Goal: Task Accomplishment & Management: Use online tool/utility

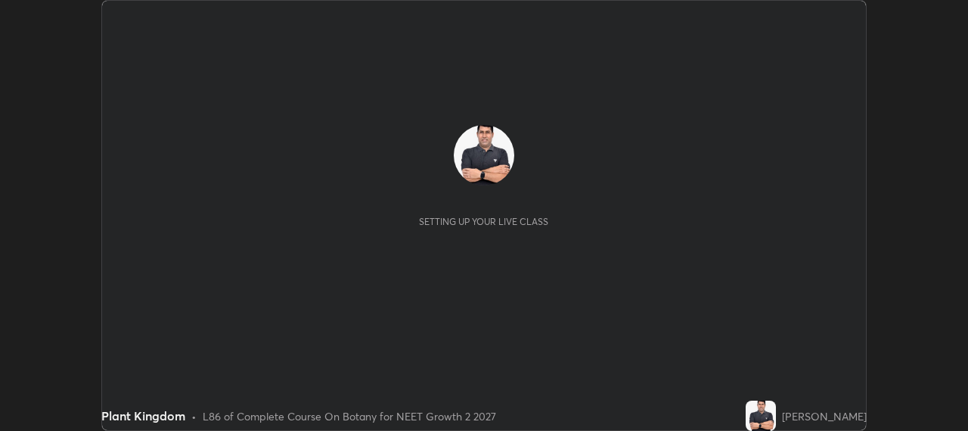
scroll to position [431, 968]
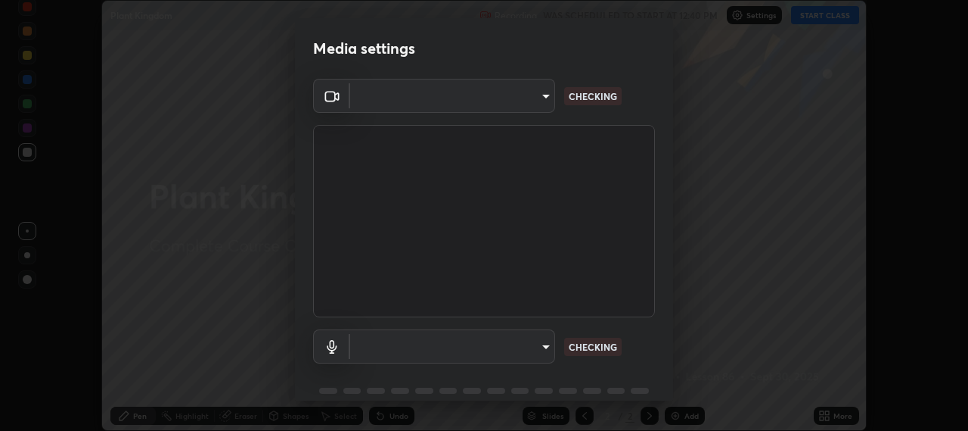
type input "b317e01ce44dabc3be8dd9fbd21c4c94838353ba5ba3926cf423050bf086703d"
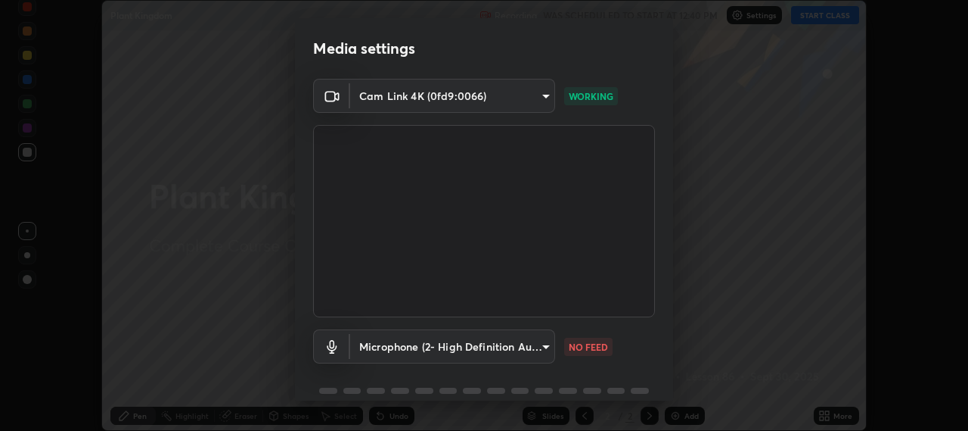
click at [545, 347] on body "Erase all Plant Kingdom Recording WAS SCHEDULED TO START AT 12:40 PM Settings S…" at bounding box center [484, 215] width 968 height 431
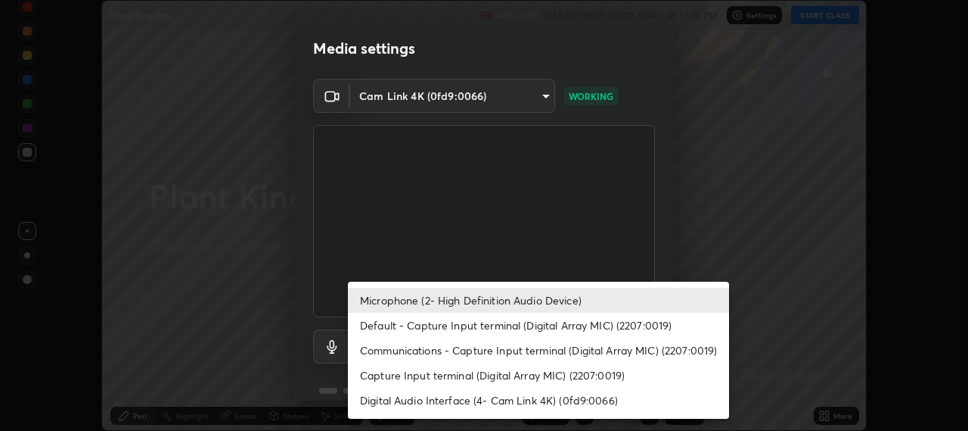
click at [543, 324] on li "Default - Capture Input terminal (Digital Array MIC) (2207:0019)" at bounding box center [538, 324] width 381 height 25
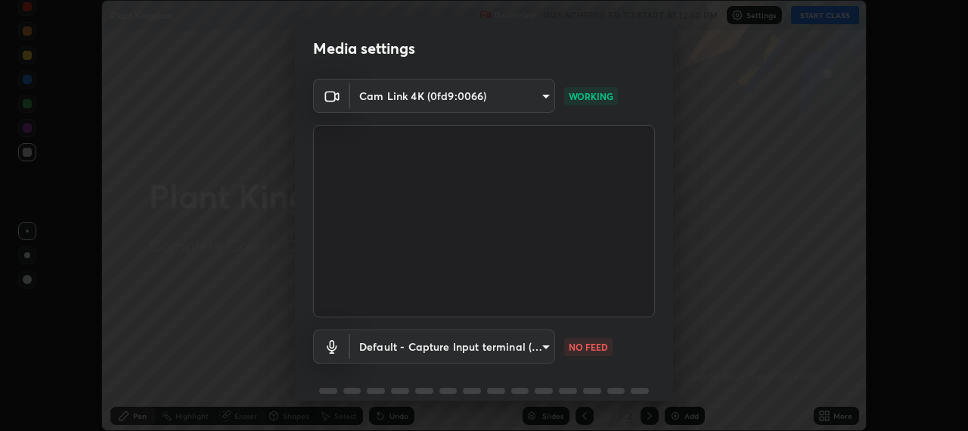
type input "default"
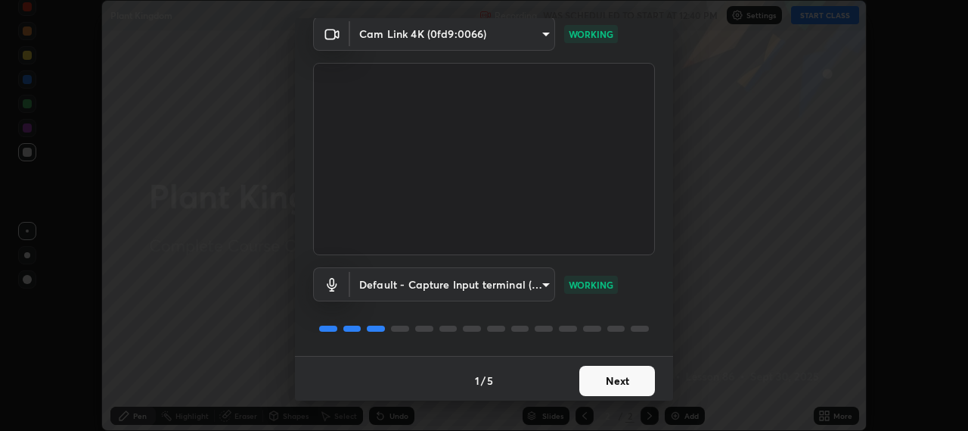
scroll to position [66, 0]
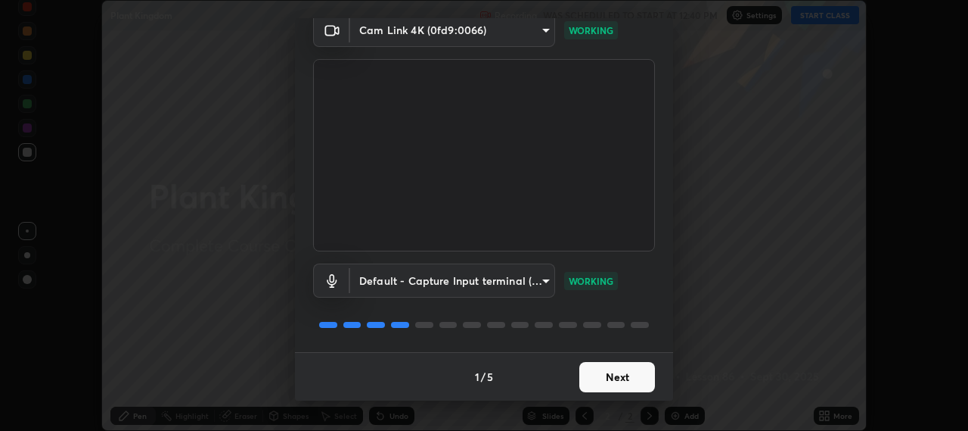
click at [623, 375] on button "Next" at bounding box center [618, 377] width 76 height 30
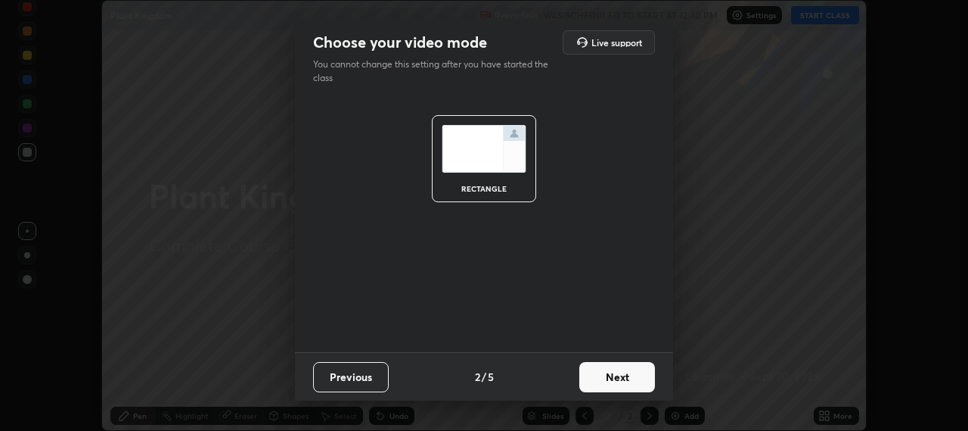
click at [634, 380] on button "Next" at bounding box center [618, 377] width 76 height 30
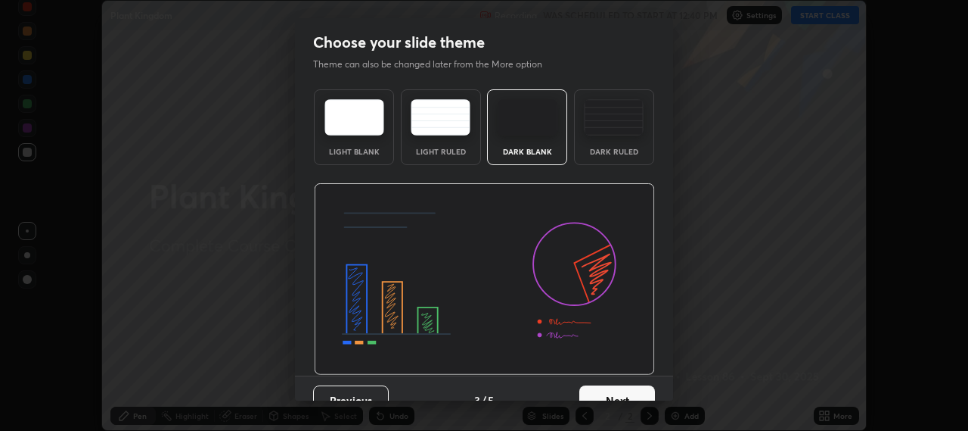
scroll to position [23, 0]
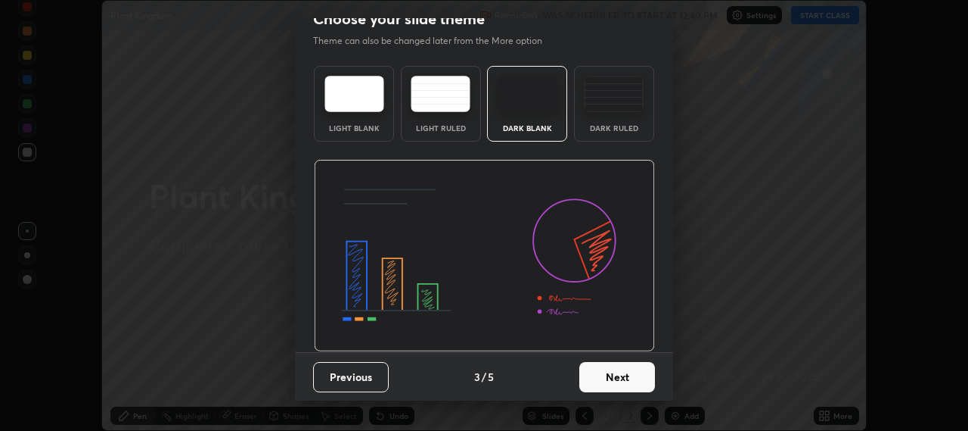
click at [637, 378] on button "Next" at bounding box center [618, 377] width 76 height 30
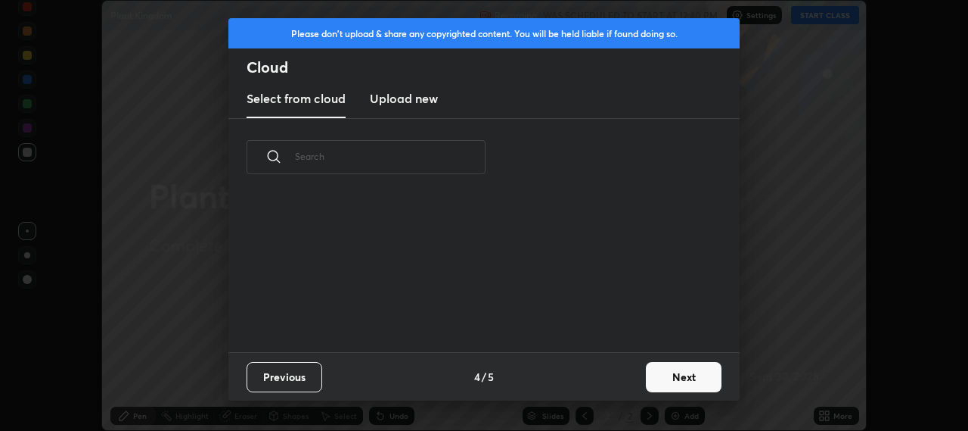
scroll to position [0, 0]
click at [692, 380] on button "Next" at bounding box center [684, 377] width 76 height 30
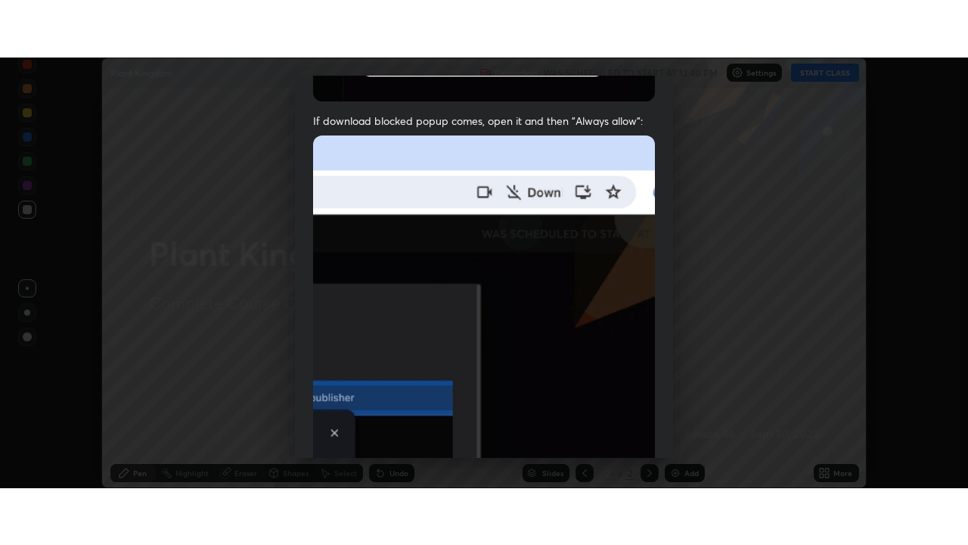
scroll to position [375, 0]
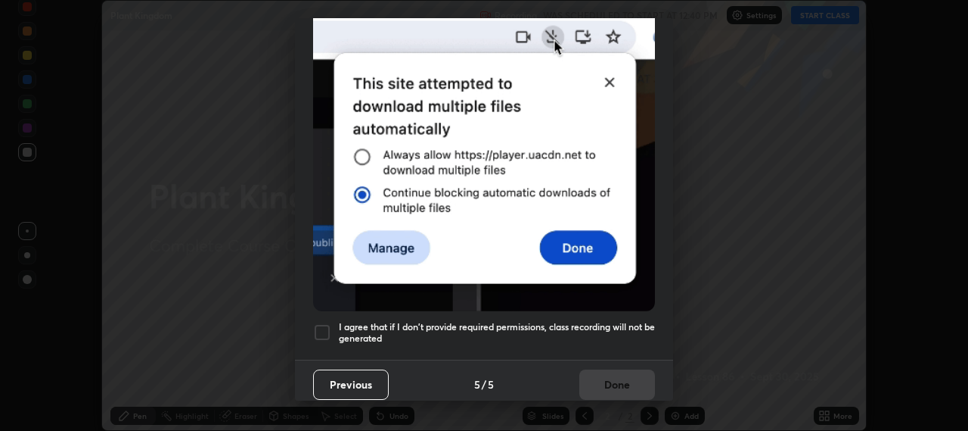
click at [319, 325] on div at bounding box center [322, 332] width 18 height 18
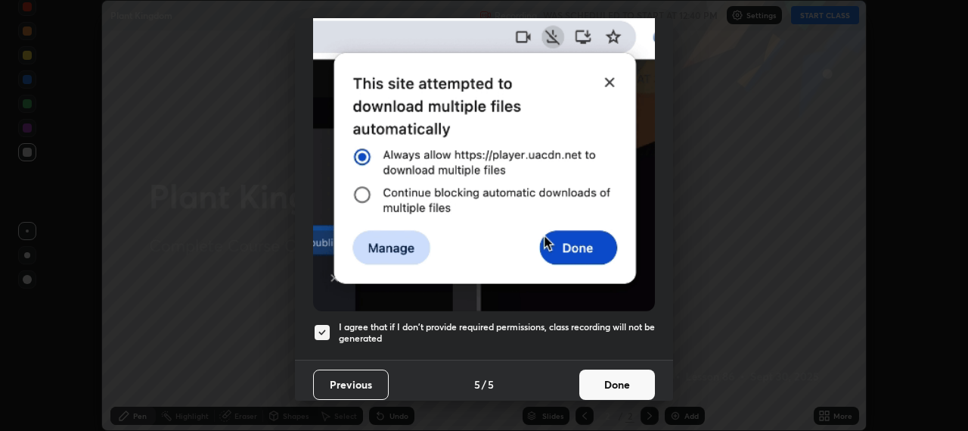
click at [626, 375] on button "Done" at bounding box center [618, 384] width 76 height 30
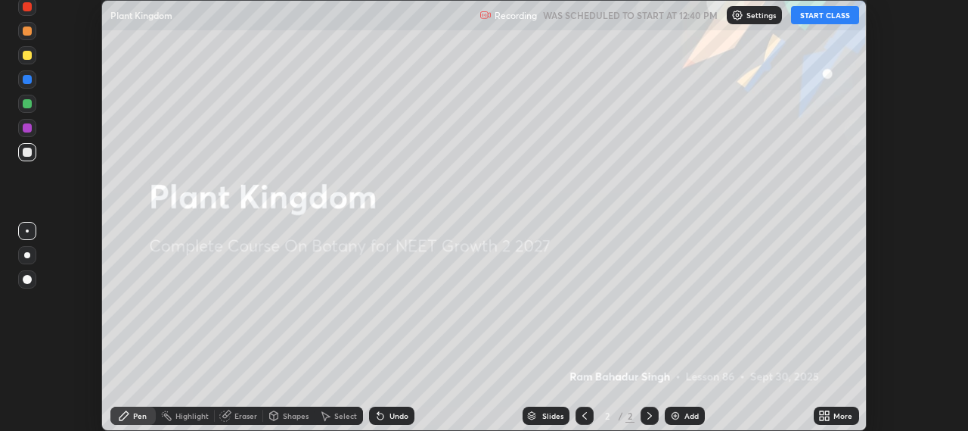
click at [827, 17] on button "START CLASS" at bounding box center [825, 15] width 68 height 18
click at [826, 414] on icon at bounding box center [828, 413] width 4 height 4
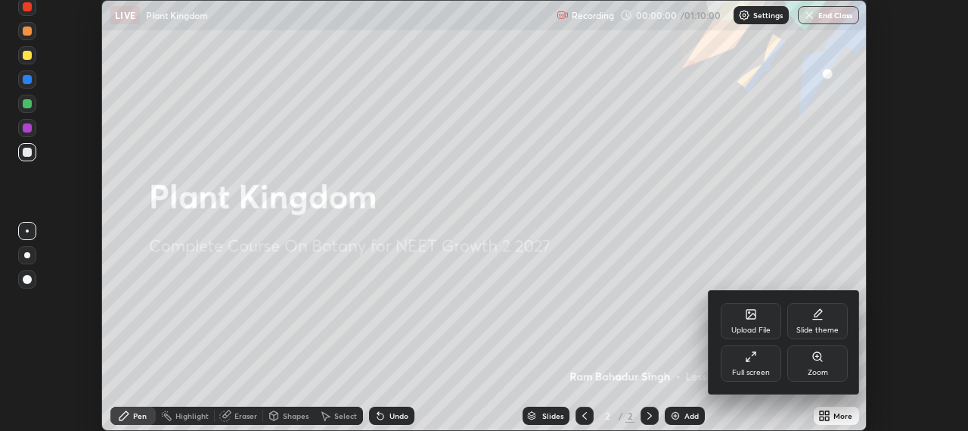
click at [752, 356] on icon at bounding box center [751, 356] width 12 height 12
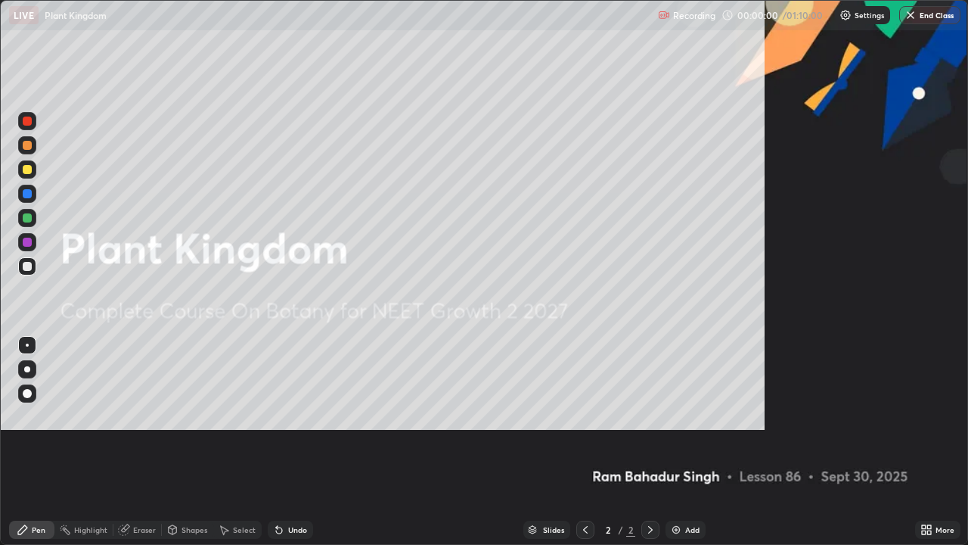
scroll to position [545, 968]
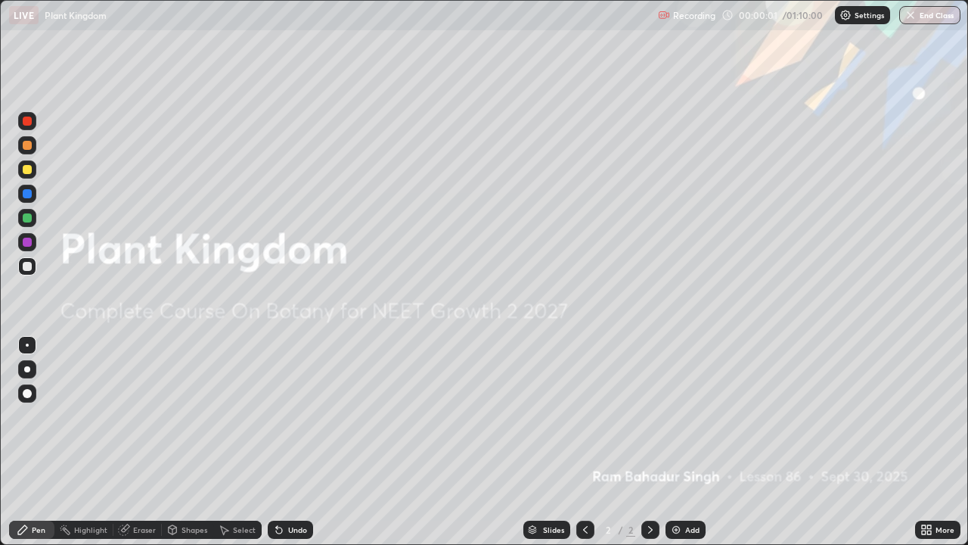
click at [676, 430] on img at bounding box center [676, 530] width 12 height 12
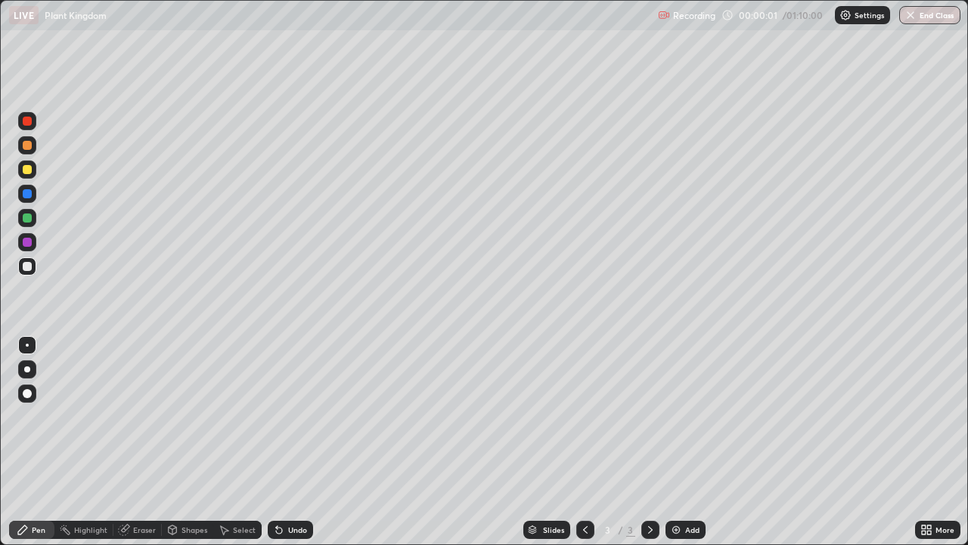
click at [676, 430] on img at bounding box center [676, 530] width 12 height 12
click at [678, 430] on img at bounding box center [676, 530] width 12 height 12
click at [676, 430] on div "Add" at bounding box center [686, 530] width 40 height 18
click at [676, 430] on img at bounding box center [676, 530] width 12 height 12
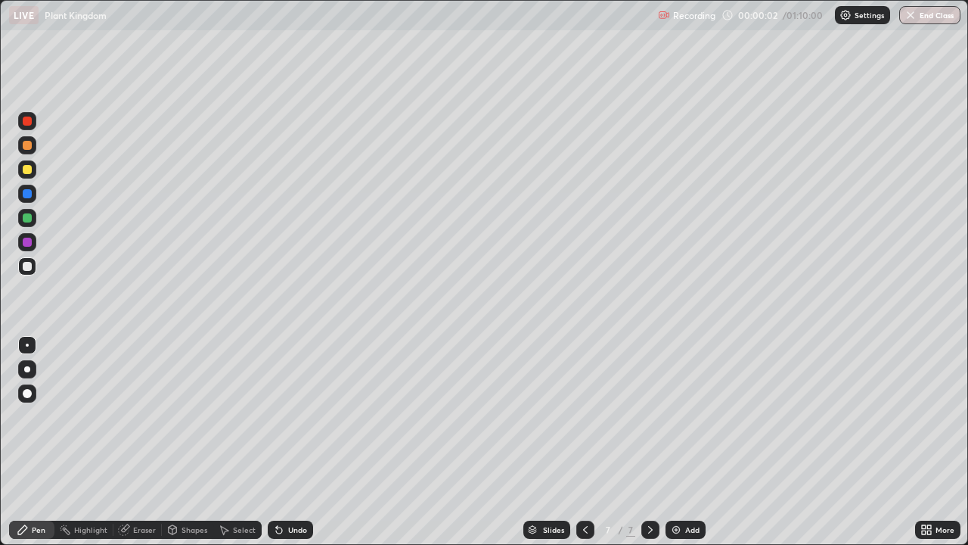
click at [676, 430] on div "Add" at bounding box center [686, 530] width 40 height 18
click at [675, 430] on div "Add" at bounding box center [686, 530] width 40 height 18
click at [672, 430] on div "Add" at bounding box center [686, 530] width 40 height 18
click at [670, 430] on div "Add" at bounding box center [686, 530] width 40 height 18
click at [668, 430] on div "Add" at bounding box center [686, 530] width 40 height 18
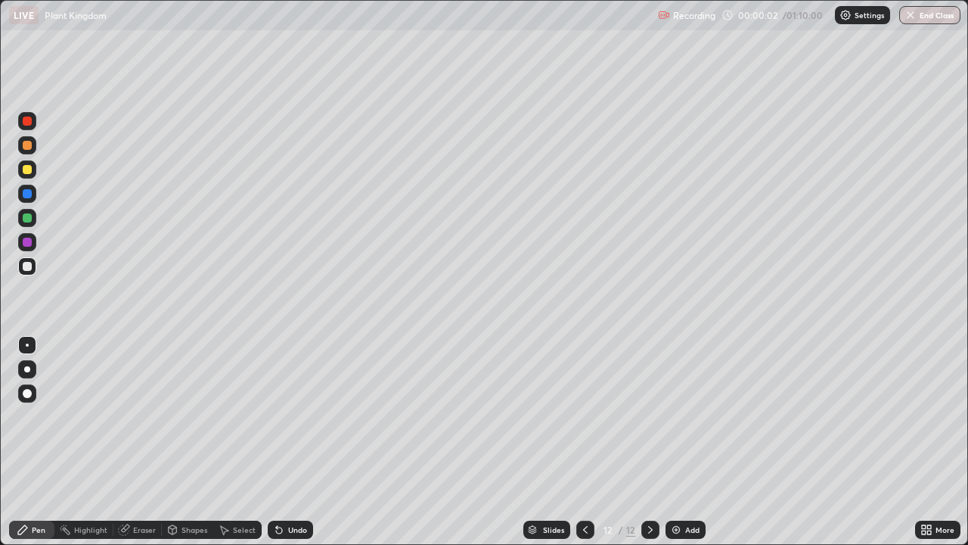
click at [673, 430] on div "Add" at bounding box center [686, 530] width 40 height 18
click at [584, 430] on icon at bounding box center [586, 530] width 12 height 12
click at [585, 430] on icon at bounding box center [586, 530] width 12 height 12
click at [586, 430] on icon at bounding box center [586, 530] width 12 height 12
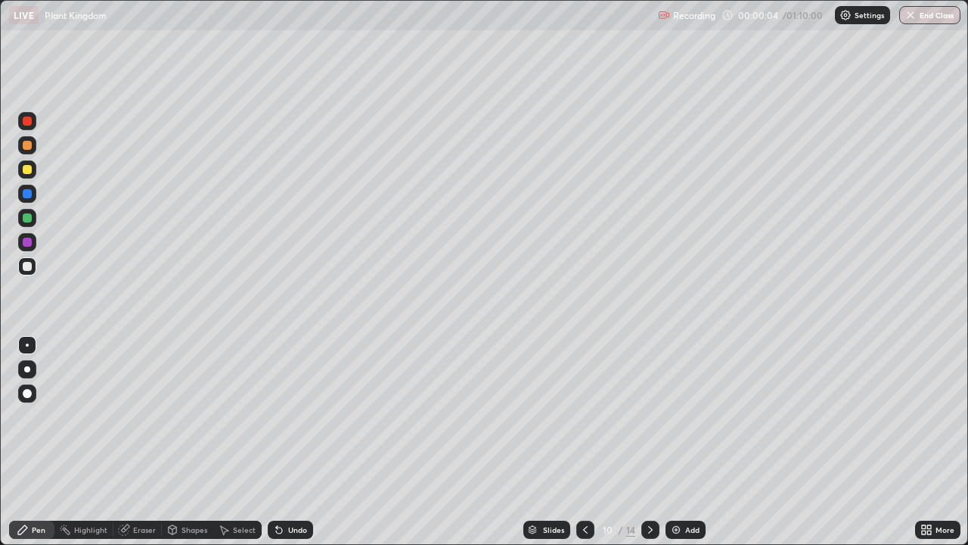
click at [584, 430] on icon at bounding box center [586, 530] width 12 height 12
click at [586, 430] on icon at bounding box center [586, 530] width 12 height 12
click at [585, 430] on icon at bounding box center [586, 530] width 12 height 12
click at [583, 430] on icon at bounding box center [586, 530] width 12 height 12
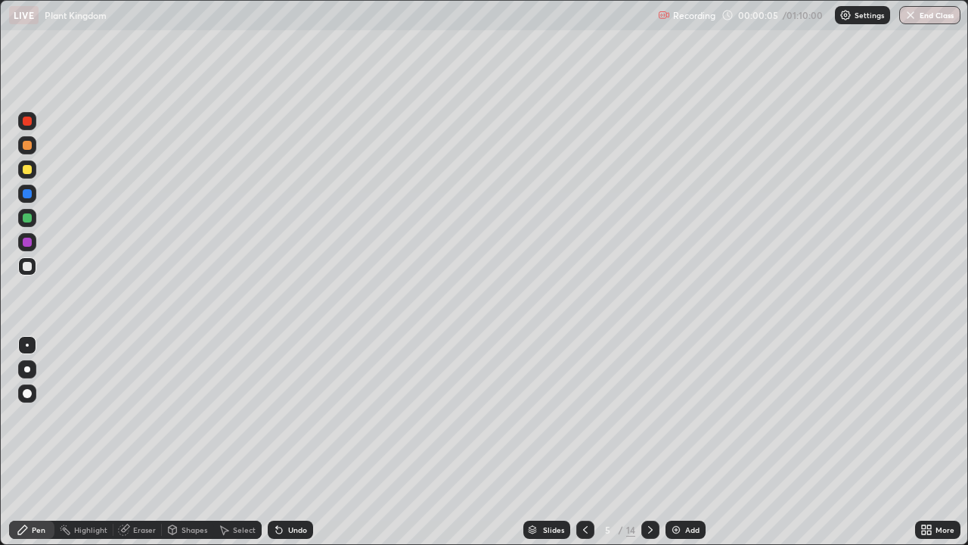
click at [582, 430] on icon at bounding box center [586, 530] width 12 height 12
click at [586, 430] on icon at bounding box center [586, 530] width 12 height 12
click at [667, 430] on div "Add" at bounding box center [686, 530] width 40 height 18
click at [28, 393] on div at bounding box center [27, 393] width 9 height 9
click at [29, 173] on div at bounding box center [27, 169] width 9 height 9
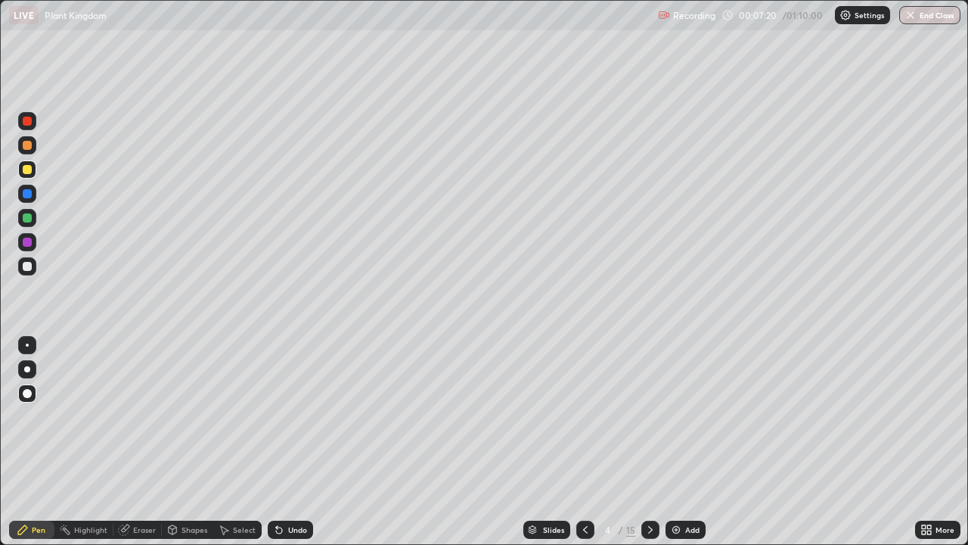
click at [26, 265] on div at bounding box center [27, 266] width 9 height 9
click at [27, 345] on div at bounding box center [27, 345] width 3 height 3
click at [27, 368] on div at bounding box center [27, 369] width 6 height 6
click at [140, 430] on div "Eraser" at bounding box center [144, 530] width 23 height 8
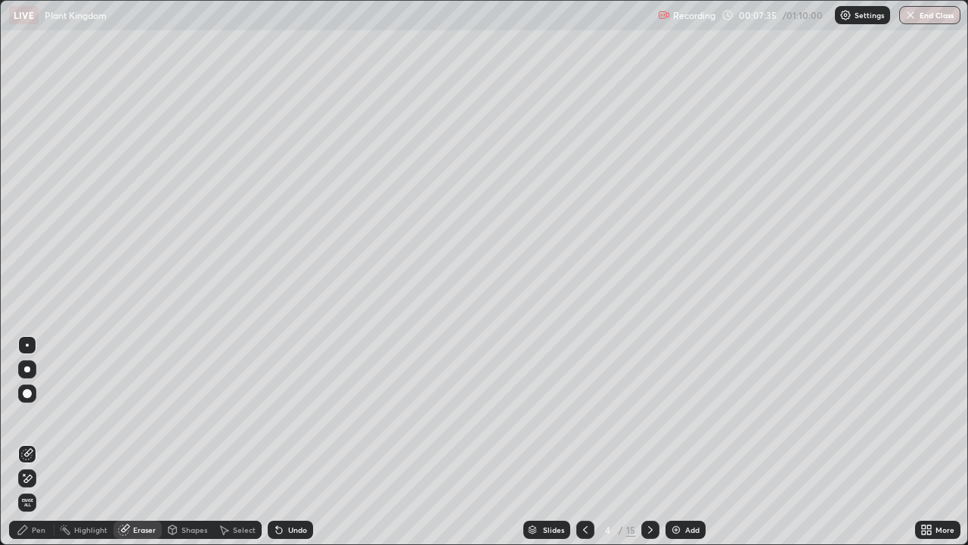
click at [28, 430] on icon at bounding box center [27, 478] width 12 height 13
click at [32, 430] on div "Pen" at bounding box center [31, 530] width 45 height 18
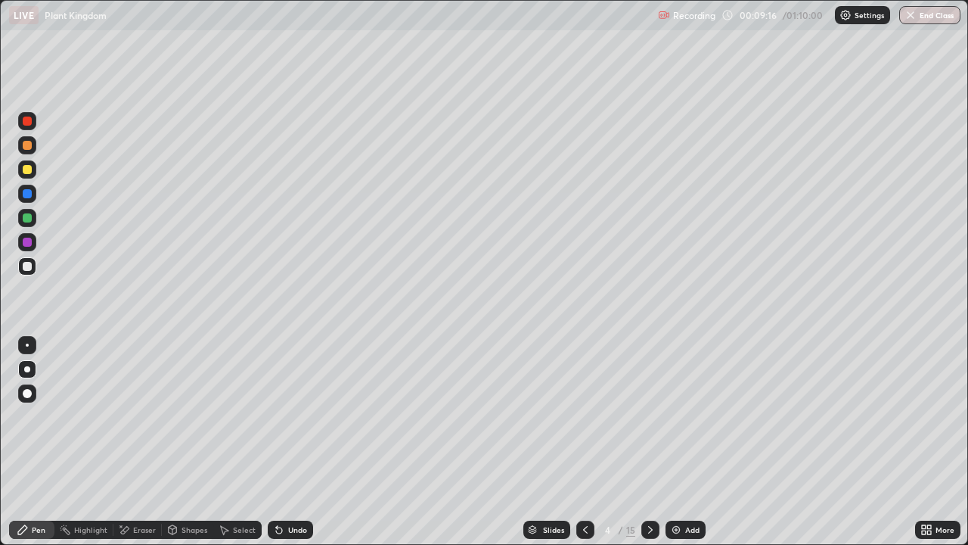
click at [28, 171] on div at bounding box center [27, 169] width 9 height 9
click at [27, 345] on div at bounding box center [27, 345] width 3 height 3
click at [26, 272] on div at bounding box center [27, 266] width 18 height 18
click at [27, 219] on div at bounding box center [27, 217] width 9 height 9
click at [135, 430] on div "Eraser" at bounding box center [144, 530] width 23 height 8
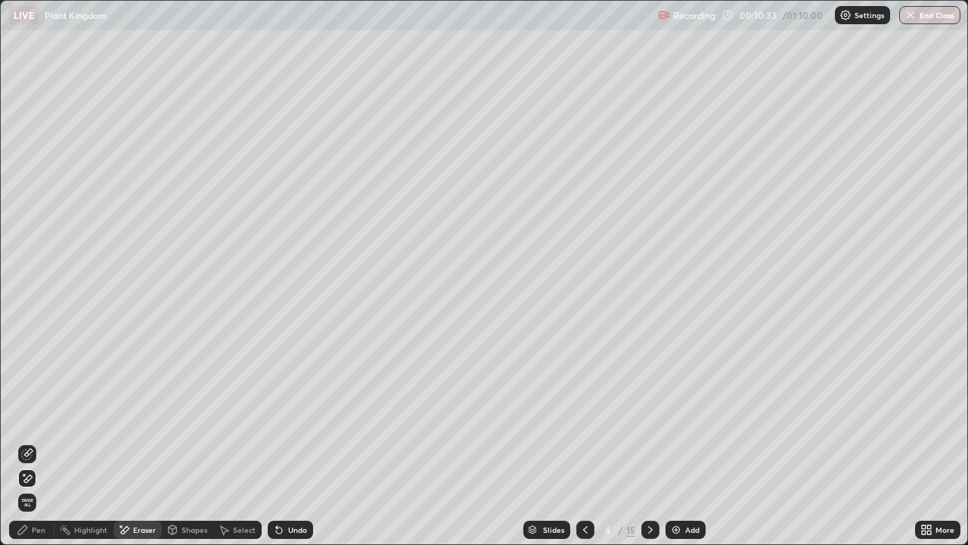
click at [42, 430] on div "Pen" at bounding box center [39, 530] width 14 height 8
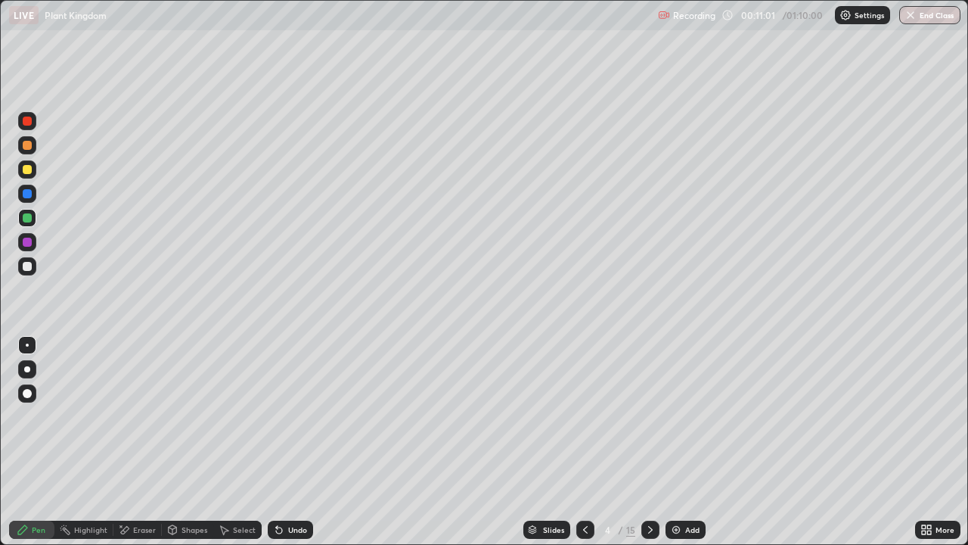
click at [30, 263] on div at bounding box center [27, 266] width 9 height 9
click at [673, 430] on img at bounding box center [676, 530] width 12 height 12
click at [130, 430] on div "Eraser" at bounding box center [137, 530] width 48 height 18
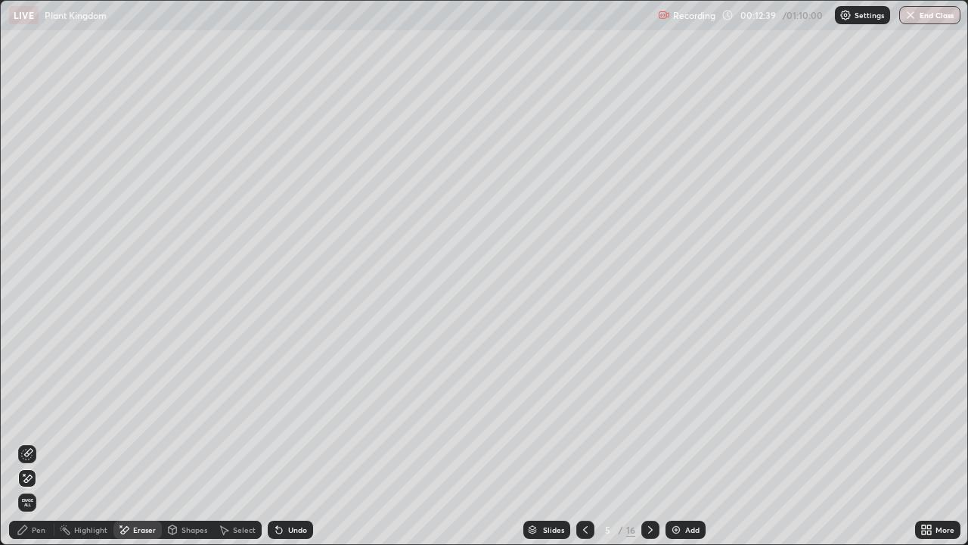
click at [27, 430] on icon at bounding box center [23, 530] width 12 height 12
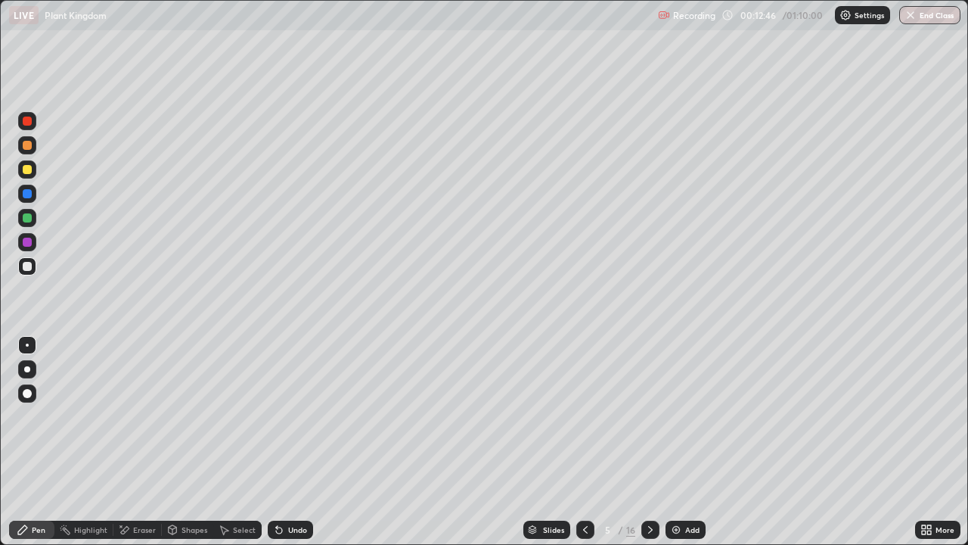
click at [26, 170] on div at bounding box center [27, 169] width 9 height 9
click at [26, 370] on div at bounding box center [27, 369] width 6 height 6
click at [586, 430] on icon at bounding box center [586, 530] width 12 height 12
click at [651, 430] on icon at bounding box center [651, 530] width 12 height 12
click at [25, 170] on div at bounding box center [27, 169] width 9 height 9
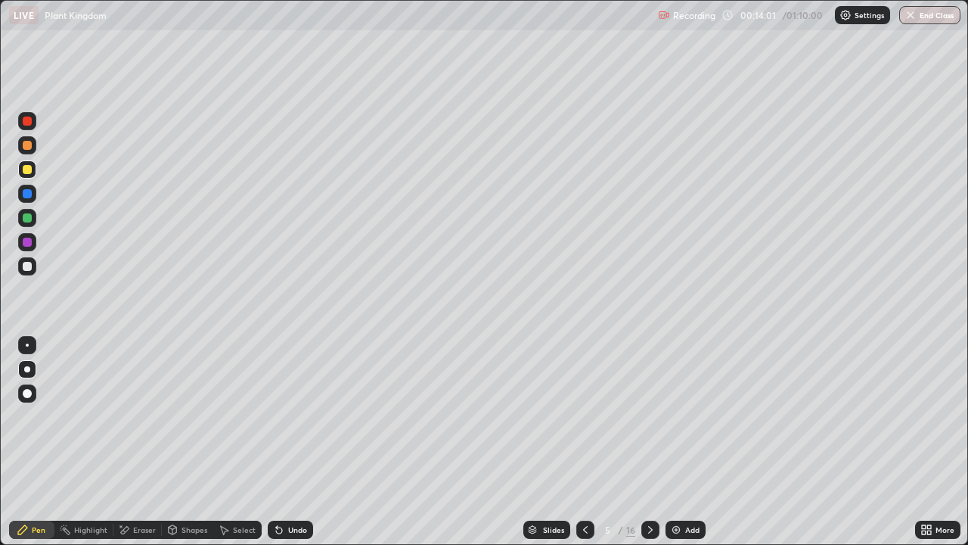
click at [126, 430] on icon at bounding box center [125, 530] width 8 height 8
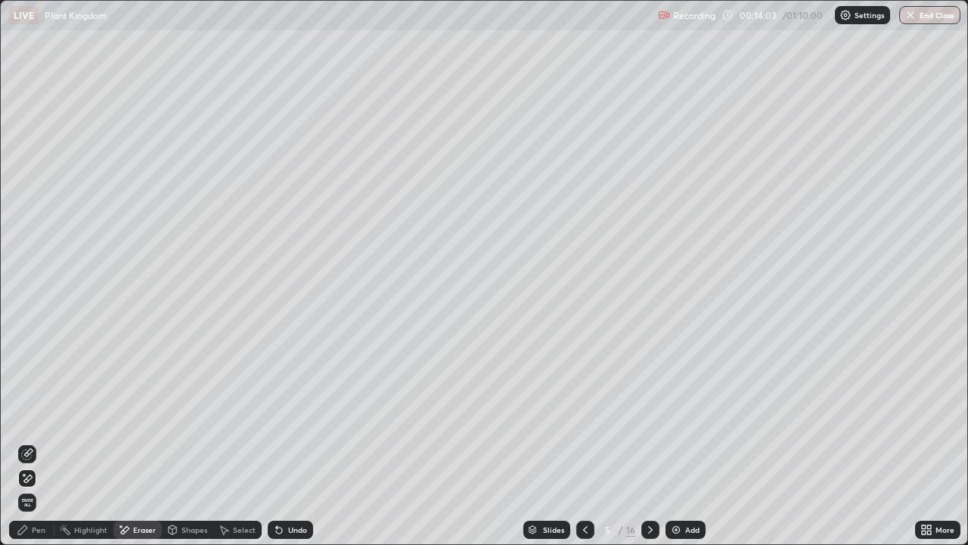
click at [29, 430] on div "Pen" at bounding box center [31, 530] width 45 height 18
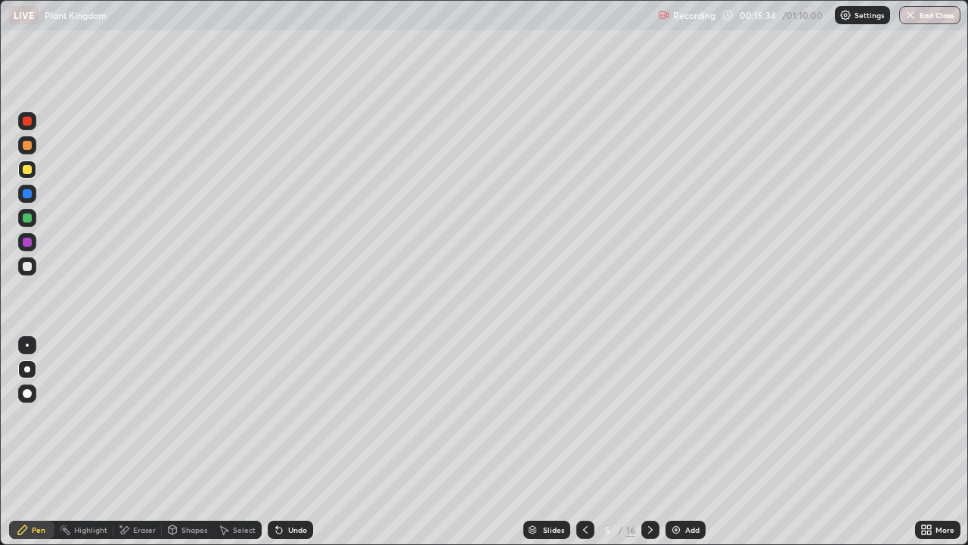
click at [26, 267] on div at bounding box center [27, 266] width 9 height 9
click at [26, 346] on div at bounding box center [27, 345] width 3 height 3
click at [27, 166] on div at bounding box center [27, 169] width 9 height 9
click at [582, 430] on icon at bounding box center [586, 530] width 12 height 12
click at [648, 430] on div at bounding box center [651, 530] width 18 height 18
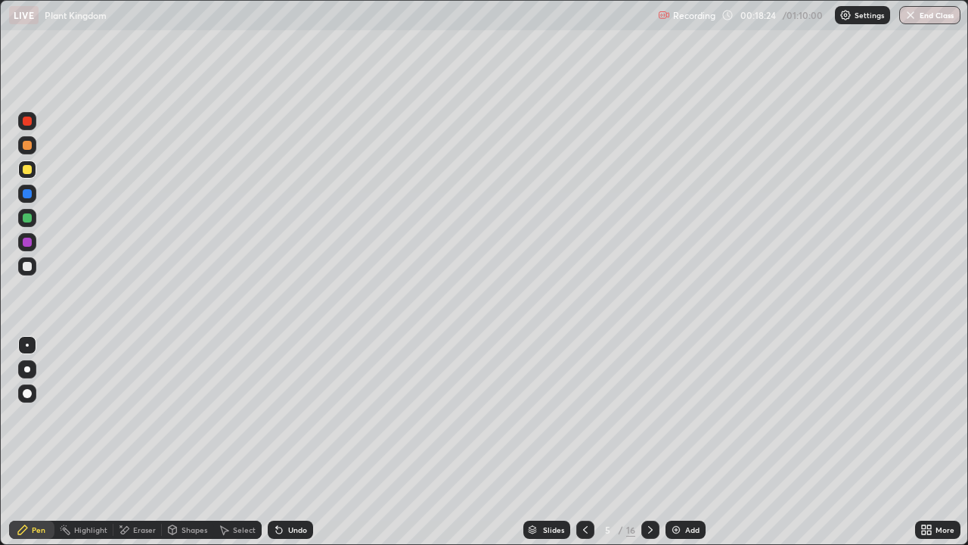
click at [647, 430] on icon at bounding box center [651, 530] width 12 height 12
click at [577, 430] on div at bounding box center [586, 530] width 18 height 18
click at [30, 266] on div at bounding box center [27, 266] width 9 height 9
click at [27, 369] on div at bounding box center [27, 369] width 6 height 6
click at [647, 430] on icon at bounding box center [651, 530] width 12 height 12
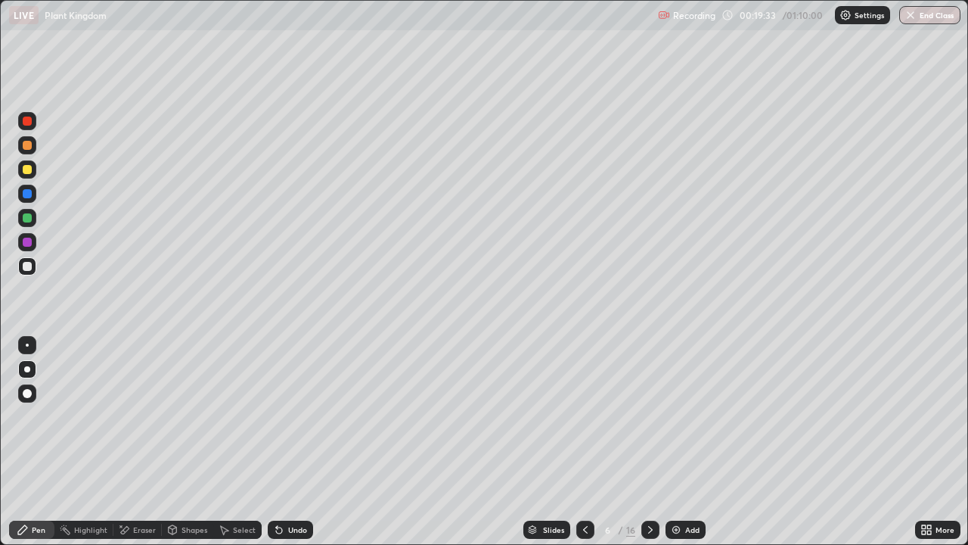
click at [584, 430] on icon at bounding box center [586, 530] width 12 height 12
click at [648, 430] on icon at bounding box center [651, 530] width 12 height 12
click at [30, 171] on div at bounding box center [27, 169] width 9 height 9
click at [24, 266] on div at bounding box center [27, 266] width 9 height 9
click at [23, 169] on div at bounding box center [27, 169] width 9 height 9
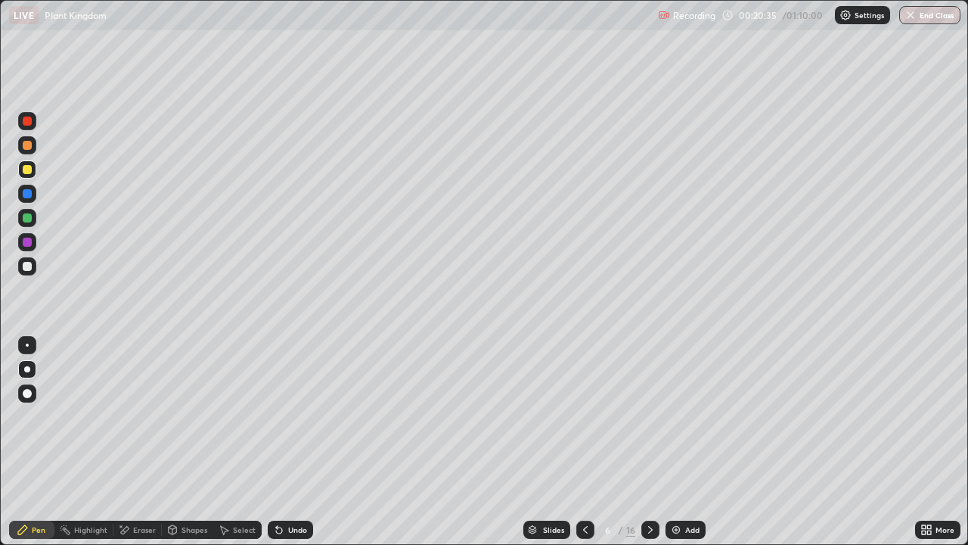
click at [29, 221] on div at bounding box center [27, 217] width 9 height 9
click at [27, 344] on div at bounding box center [27, 345] width 3 height 3
click at [28, 267] on div at bounding box center [27, 266] width 9 height 9
click at [27, 166] on div at bounding box center [27, 169] width 9 height 9
click at [25, 264] on div at bounding box center [27, 266] width 9 height 9
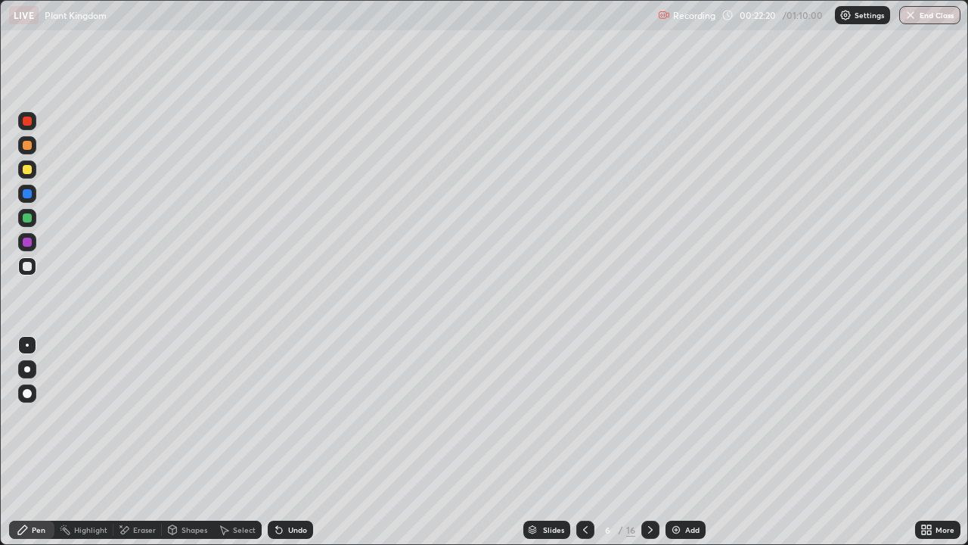
click at [30, 220] on div at bounding box center [27, 217] width 9 height 9
click at [27, 266] on div at bounding box center [27, 266] width 9 height 9
click at [28, 173] on div at bounding box center [27, 169] width 9 height 9
click at [30, 266] on div at bounding box center [27, 266] width 9 height 9
click at [133, 430] on div "Eraser" at bounding box center [144, 530] width 23 height 8
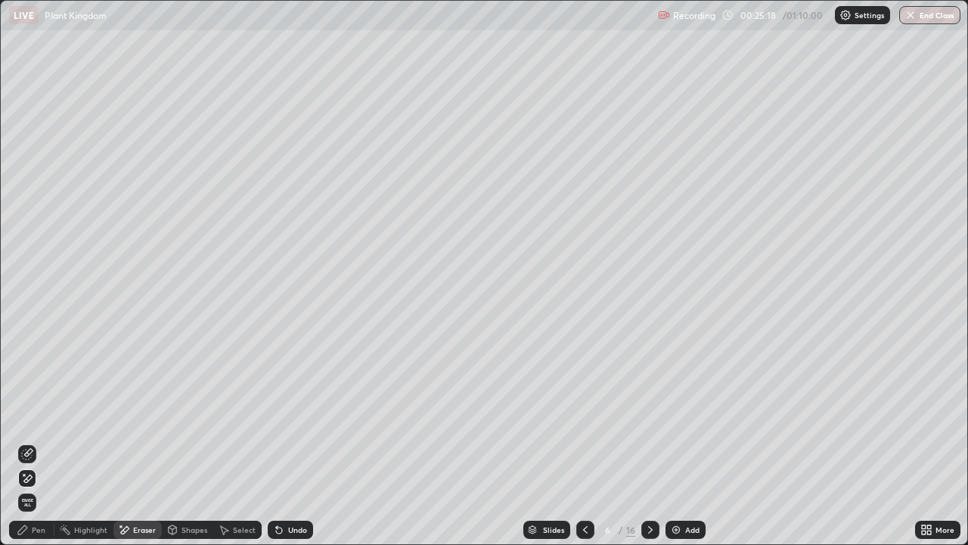
click at [41, 430] on div "Pen" at bounding box center [31, 530] width 45 height 18
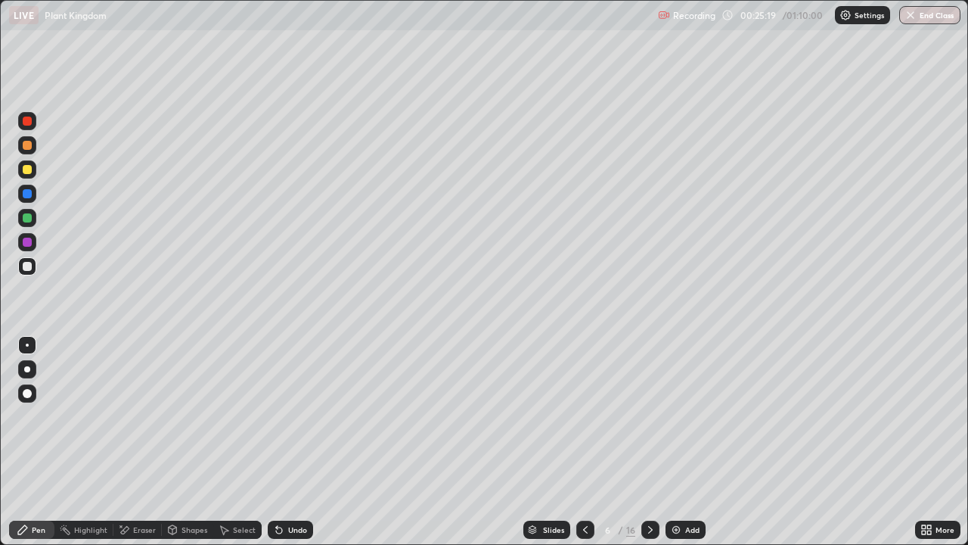
click at [27, 170] on div at bounding box center [27, 169] width 9 height 9
click at [670, 430] on img at bounding box center [676, 530] width 12 height 12
click at [33, 265] on div at bounding box center [27, 266] width 18 height 18
click at [28, 169] on div at bounding box center [27, 169] width 9 height 9
click at [27, 219] on div at bounding box center [27, 217] width 9 height 9
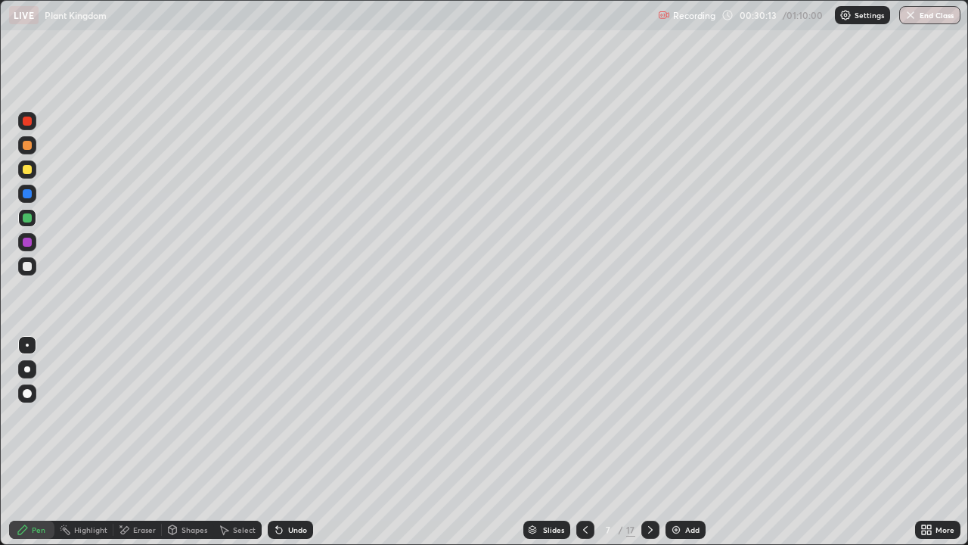
click at [128, 430] on icon at bounding box center [125, 530] width 8 height 8
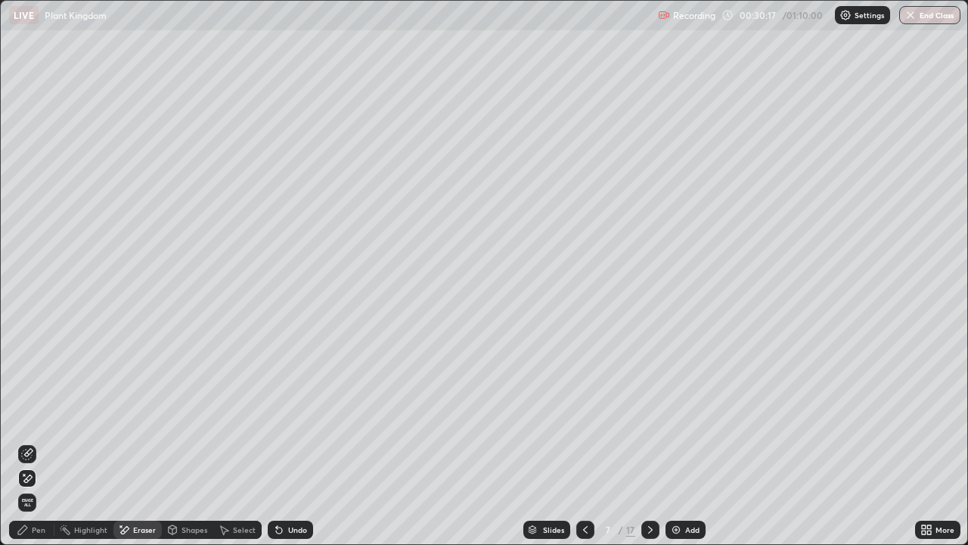
click at [34, 430] on div "Pen" at bounding box center [39, 530] width 14 height 8
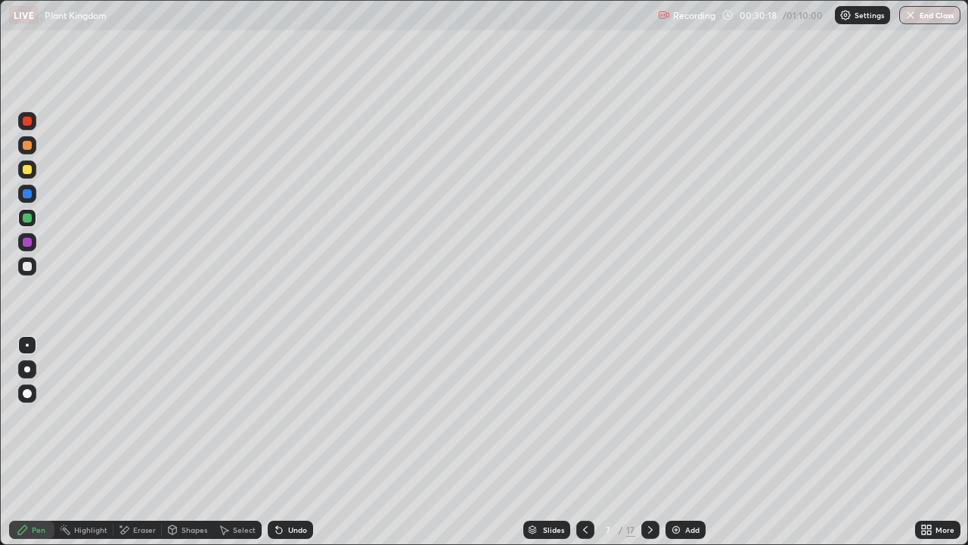
click at [27, 369] on div at bounding box center [27, 369] width 6 height 6
click at [29, 265] on div at bounding box center [27, 266] width 9 height 9
click at [26, 344] on div at bounding box center [27, 345] width 3 height 3
click at [27, 170] on div at bounding box center [27, 169] width 9 height 9
click at [33, 266] on div at bounding box center [27, 266] width 18 height 18
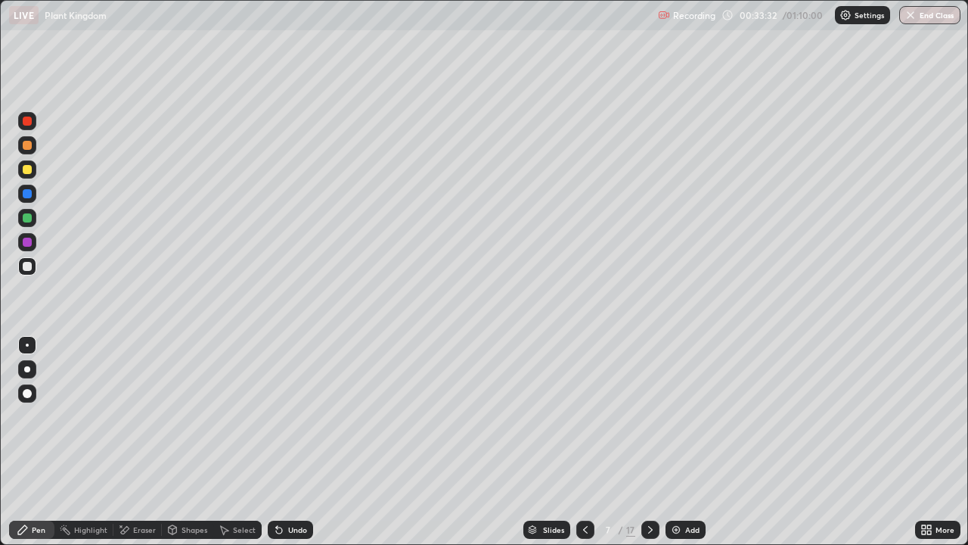
click at [647, 430] on icon at bounding box center [651, 530] width 12 height 12
click at [29, 372] on div at bounding box center [27, 369] width 6 height 6
click at [132, 430] on div "Eraser" at bounding box center [137, 530] width 48 height 18
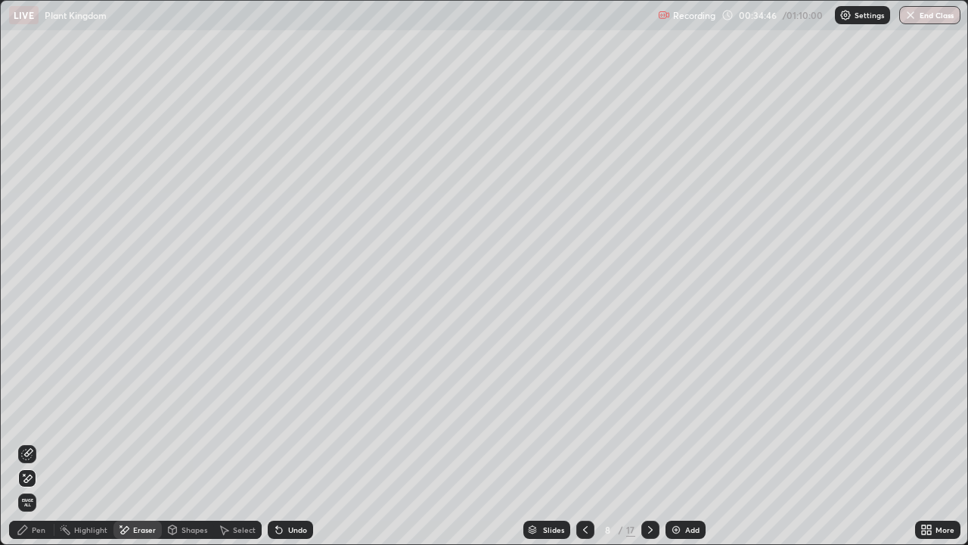
click at [30, 430] on div "Pen" at bounding box center [31, 530] width 45 height 18
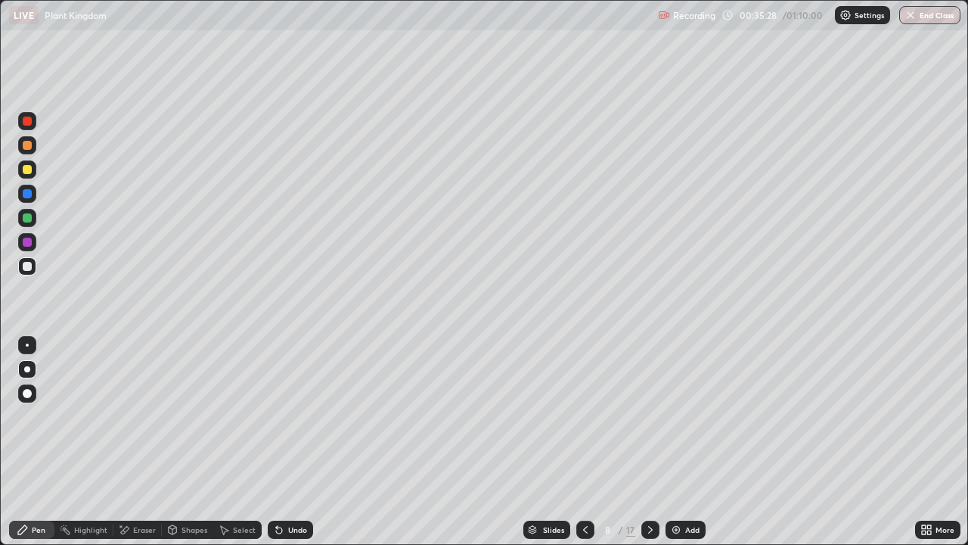
click at [29, 215] on div at bounding box center [27, 217] width 9 height 9
click at [26, 266] on div at bounding box center [27, 266] width 9 height 9
click at [27, 173] on div at bounding box center [27, 169] width 9 height 9
click at [28, 400] on div at bounding box center [27, 393] width 18 height 18
click at [27, 345] on div at bounding box center [27, 345] width 3 height 3
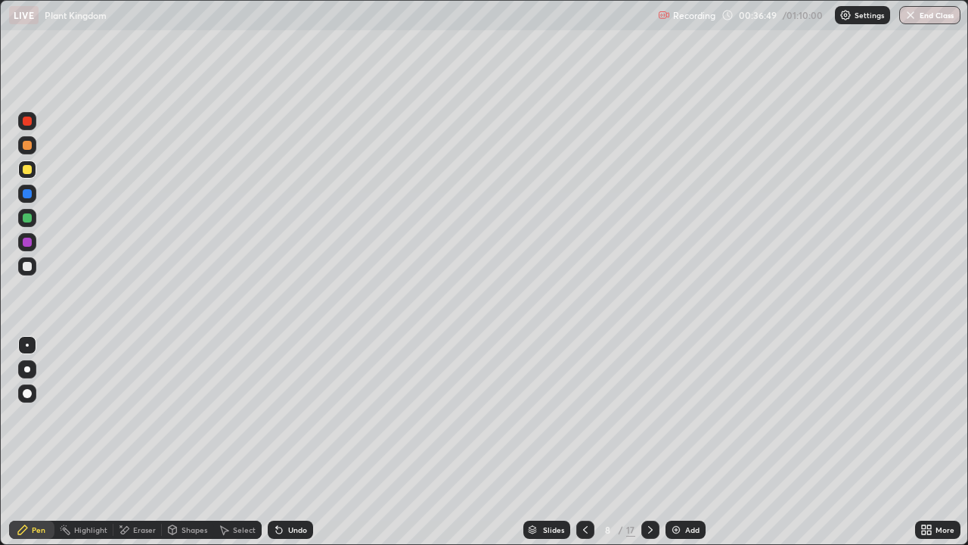
click at [25, 266] on div at bounding box center [27, 266] width 9 height 9
click at [24, 168] on div at bounding box center [27, 169] width 9 height 9
click at [26, 369] on div at bounding box center [27, 369] width 6 height 6
click at [28, 269] on div at bounding box center [27, 266] width 9 height 9
click at [25, 172] on div at bounding box center [27, 169] width 9 height 9
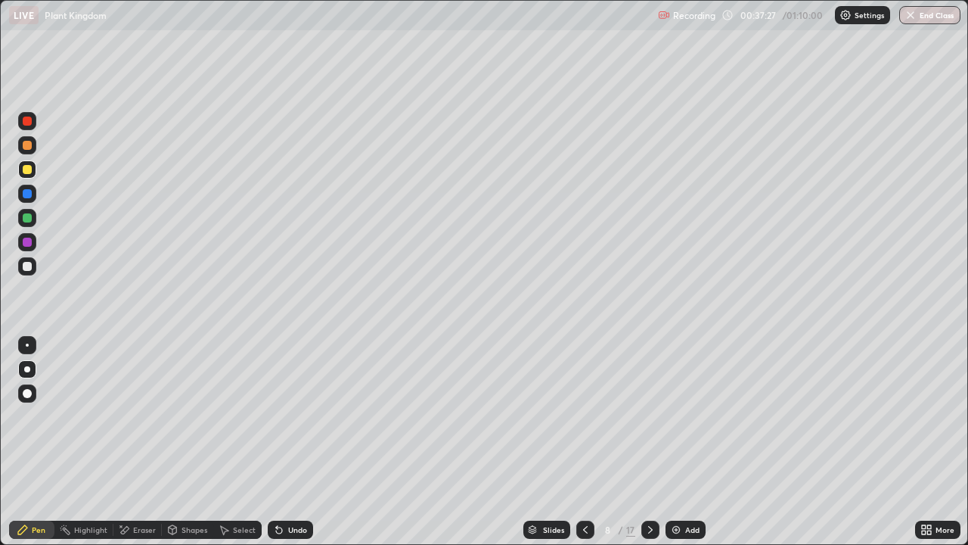
click at [27, 345] on div at bounding box center [27, 345] width 3 height 3
click at [23, 269] on div at bounding box center [27, 266] width 9 height 9
click at [30, 173] on div at bounding box center [27, 169] width 9 height 9
click at [25, 267] on div at bounding box center [27, 266] width 9 height 9
click at [26, 366] on div at bounding box center [27, 369] width 6 height 6
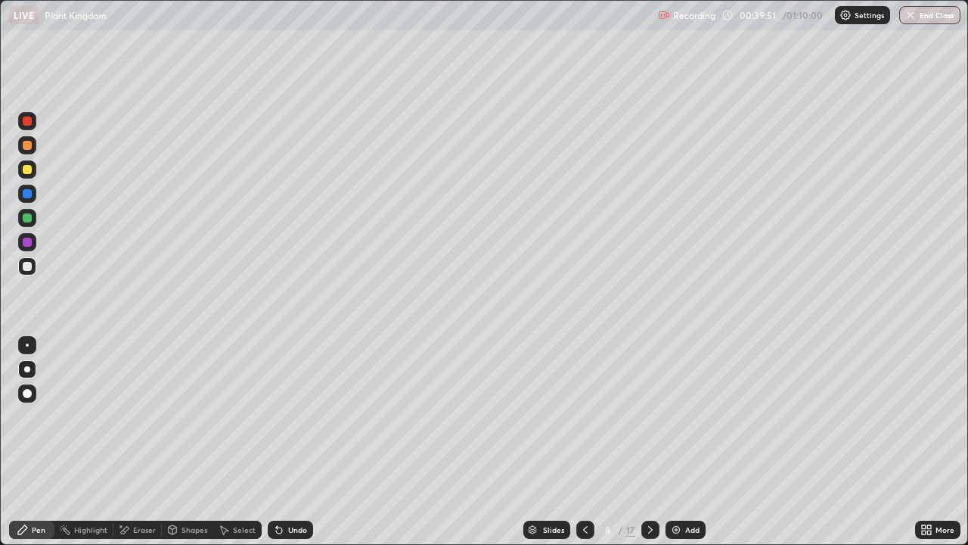
click at [673, 430] on img at bounding box center [676, 530] width 12 height 12
click at [26, 170] on div at bounding box center [27, 169] width 9 height 9
click at [18, 269] on div at bounding box center [27, 266] width 18 height 18
click at [30, 350] on div at bounding box center [27, 345] width 18 height 18
click at [27, 169] on div at bounding box center [27, 169] width 9 height 9
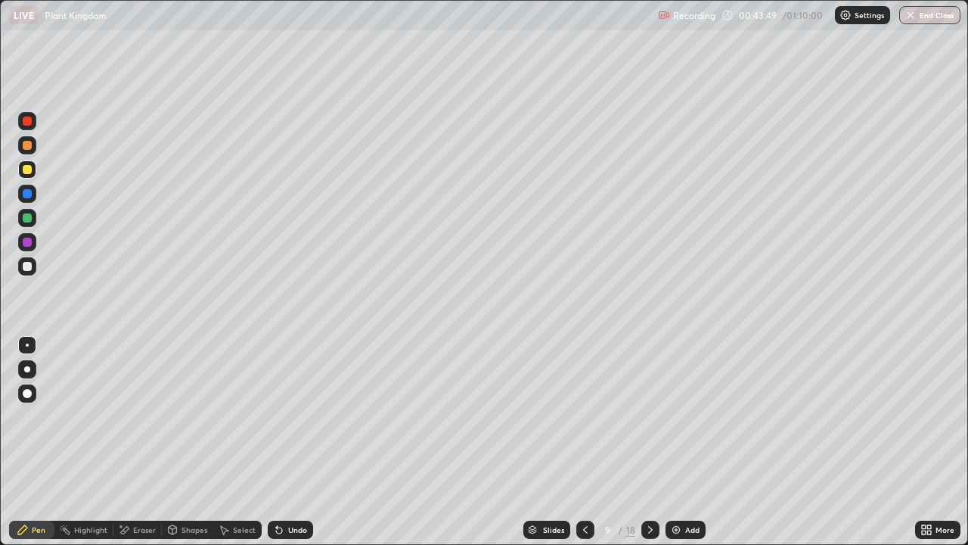
click at [28, 269] on div at bounding box center [27, 266] width 9 height 9
click at [26, 169] on div at bounding box center [27, 169] width 9 height 9
click at [26, 268] on div at bounding box center [27, 266] width 9 height 9
click at [674, 430] on img at bounding box center [676, 530] width 12 height 12
click at [27, 173] on div at bounding box center [27, 169] width 9 height 9
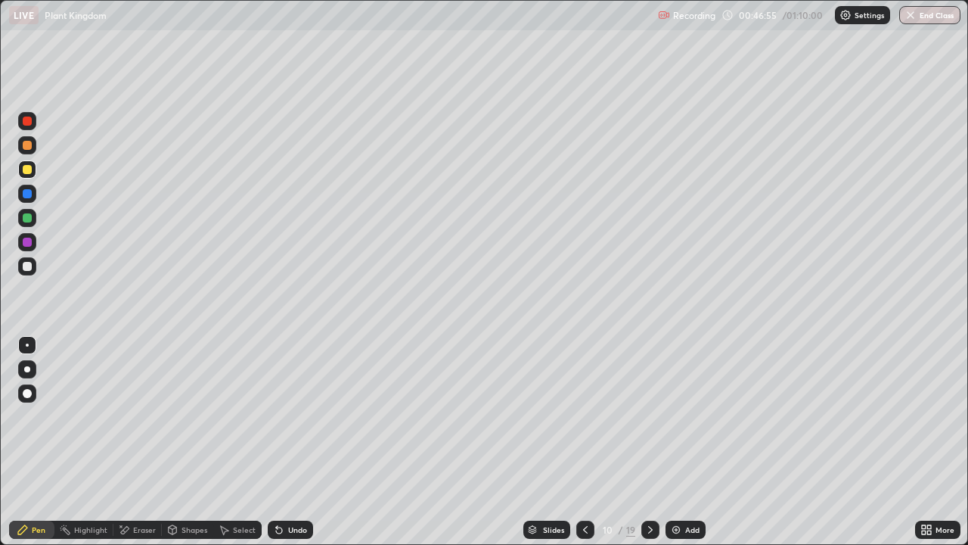
click at [26, 369] on div at bounding box center [27, 369] width 6 height 6
click at [129, 430] on div "Eraser" at bounding box center [137, 530] width 48 height 18
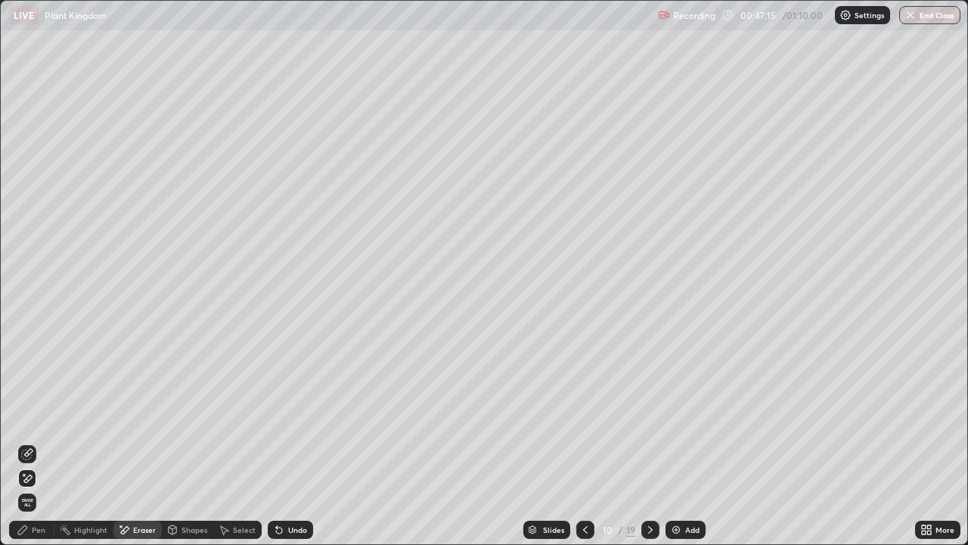
click at [36, 430] on div "Pen" at bounding box center [31, 530] width 45 height 18
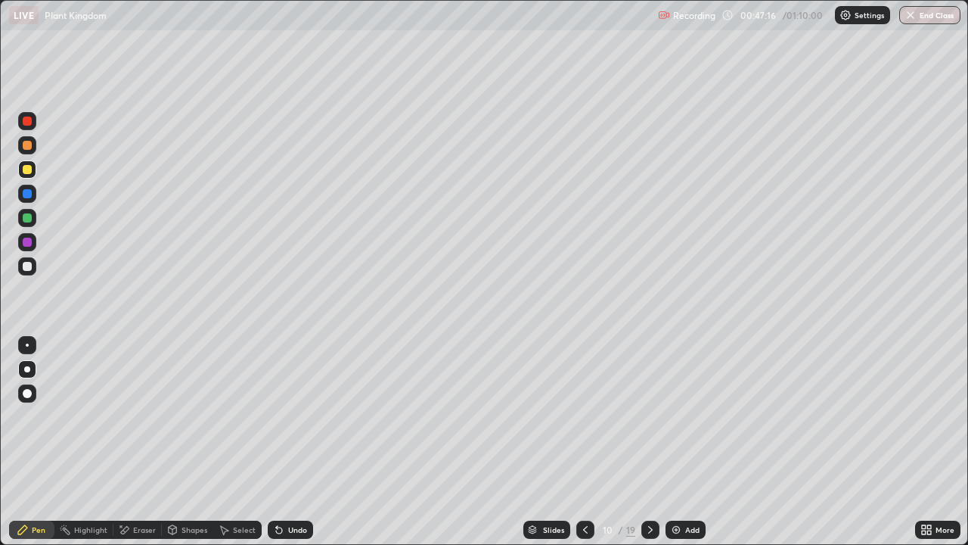
click at [29, 274] on div at bounding box center [27, 266] width 18 height 18
click at [25, 171] on div at bounding box center [27, 169] width 9 height 9
click at [26, 266] on div at bounding box center [27, 266] width 9 height 9
click at [25, 338] on div at bounding box center [27, 345] width 18 height 18
click at [23, 173] on div at bounding box center [27, 169] width 18 height 18
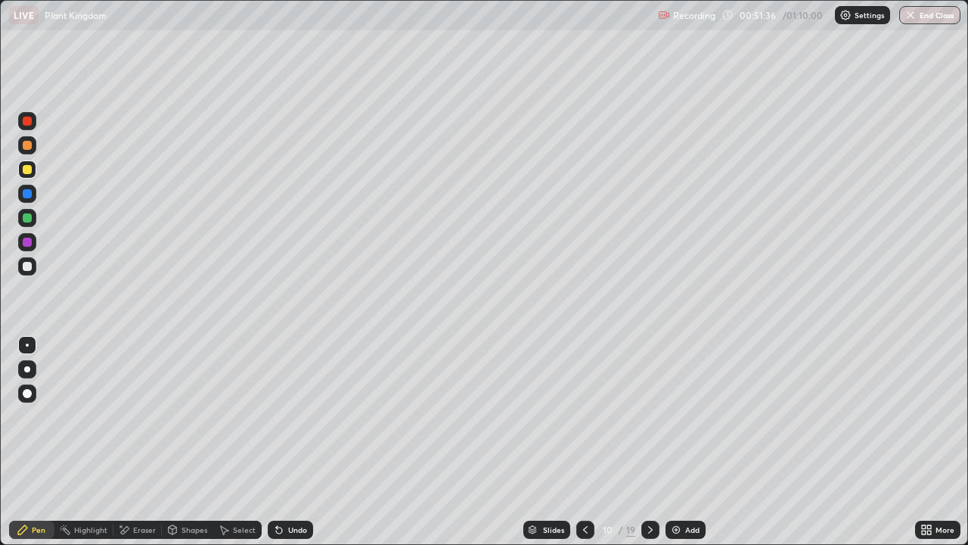
click at [29, 265] on div at bounding box center [27, 266] width 9 height 9
click at [675, 430] on img at bounding box center [676, 530] width 12 height 12
click at [28, 265] on div at bounding box center [27, 266] width 9 height 9
click at [26, 369] on div at bounding box center [27, 369] width 6 height 6
click at [30, 171] on div at bounding box center [27, 169] width 9 height 9
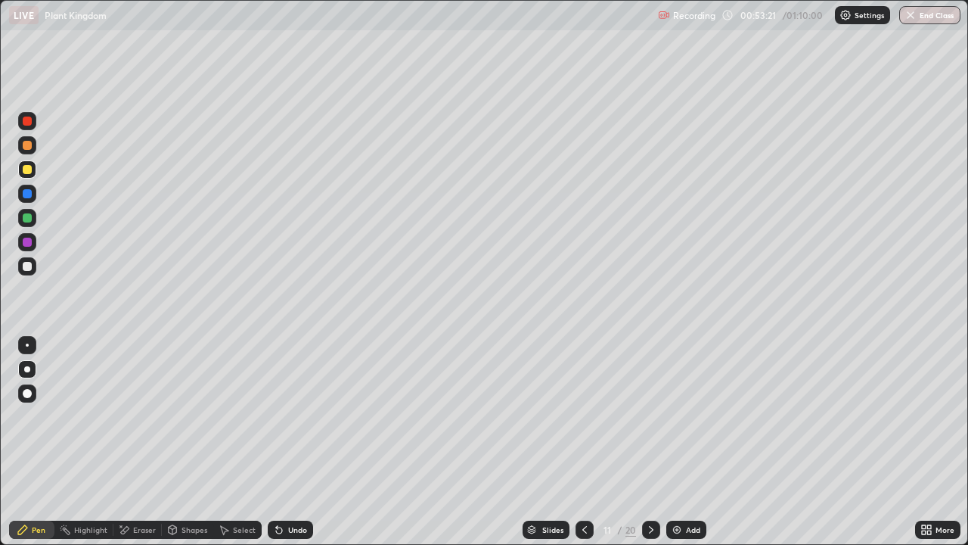
click at [27, 345] on div at bounding box center [27, 345] width 3 height 3
click at [28, 269] on div at bounding box center [27, 266] width 9 height 9
click at [25, 173] on div at bounding box center [27, 169] width 9 height 9
click at [24, 269] on div at bounding box center [27, 266] width 9 height 9
click at [677, 430] on img at bounding box center [677, 530] width 12 height 12
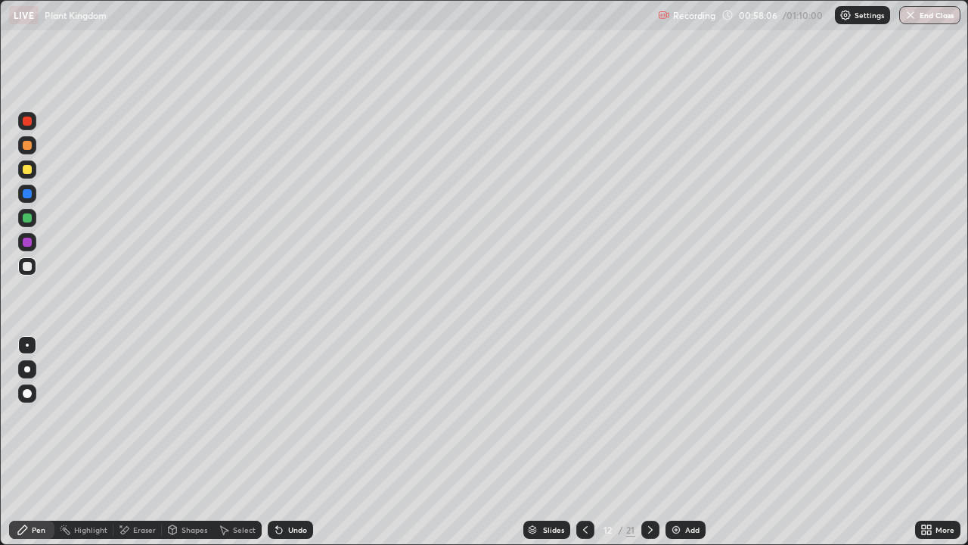
click at [134, 430] on div "Eraser" at bounding box center [144, 530] width 23 height 8
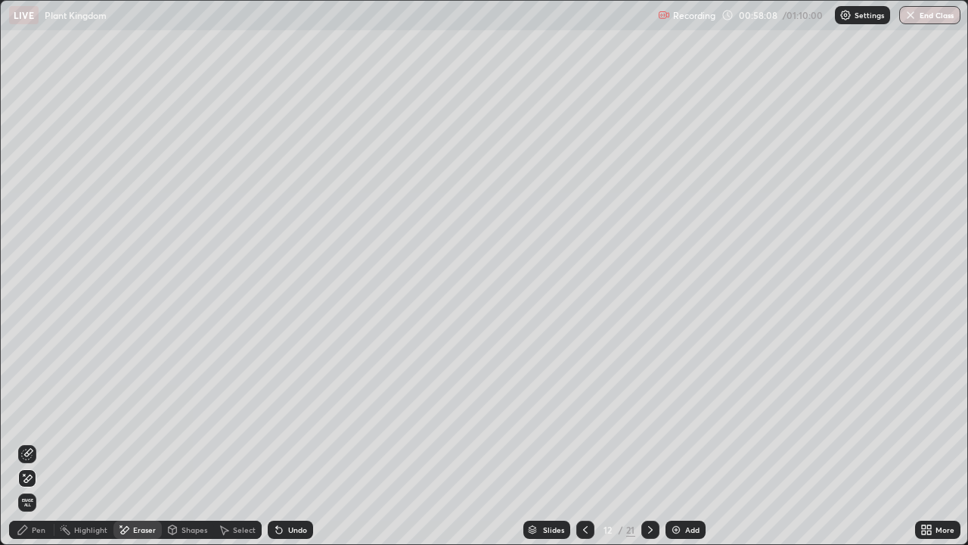
click at [34, 430] on div "Pen" at bounding box center [39, 530] width 14 height 8
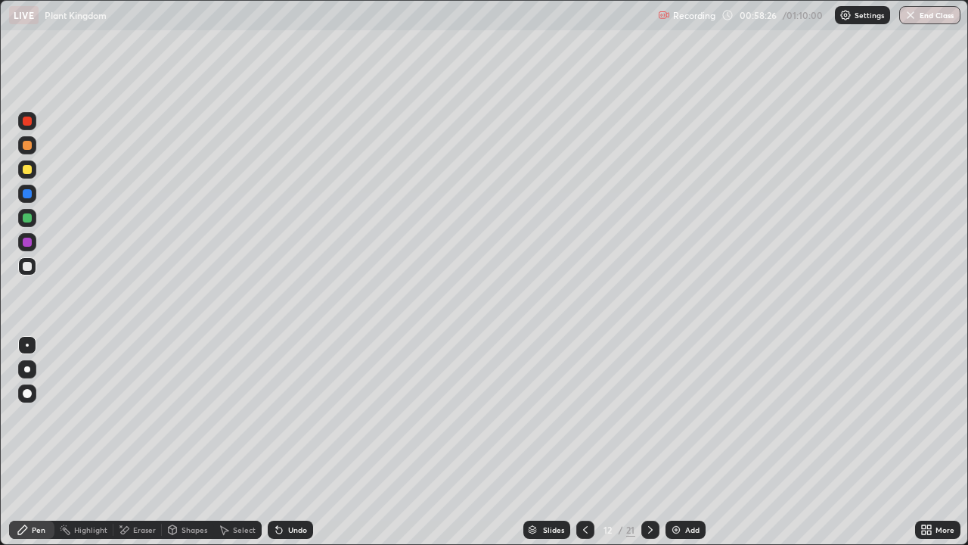
click at [26, 168] on div at bounding box center [27, 169] width 9 height 9
click at [27, 369] on div at bounding box center [27, 369] width 6 height 6
click at [673, 430] on img at bounding box center [676, 530] width 12 height 12
click at [28, 270] on div at bounding box center [27, 266] width 9 height 9
click at [25, 170] on div at bounding box center [27, 169] width 9 height 9
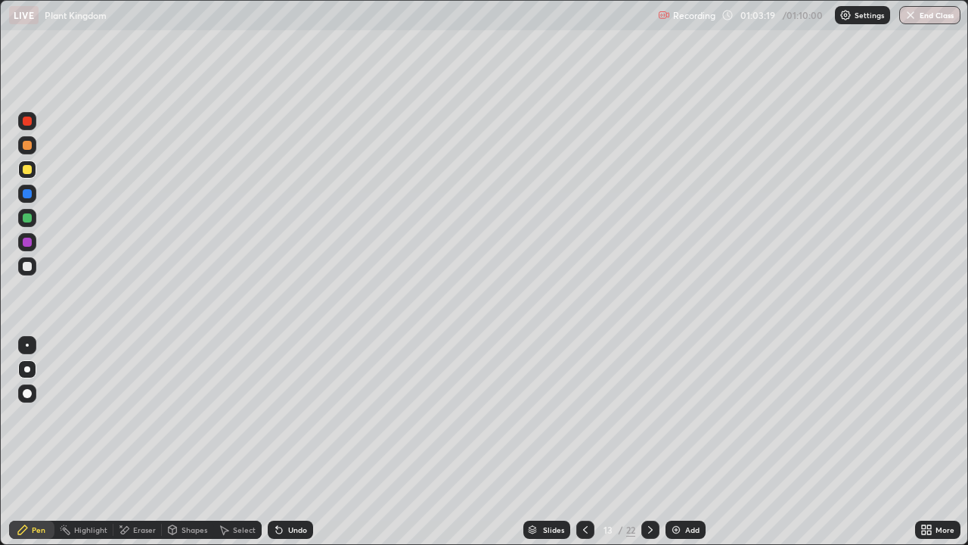
click at [143, 430] on div "Eraser" at bounding box center [144, 530] width 23 height 8
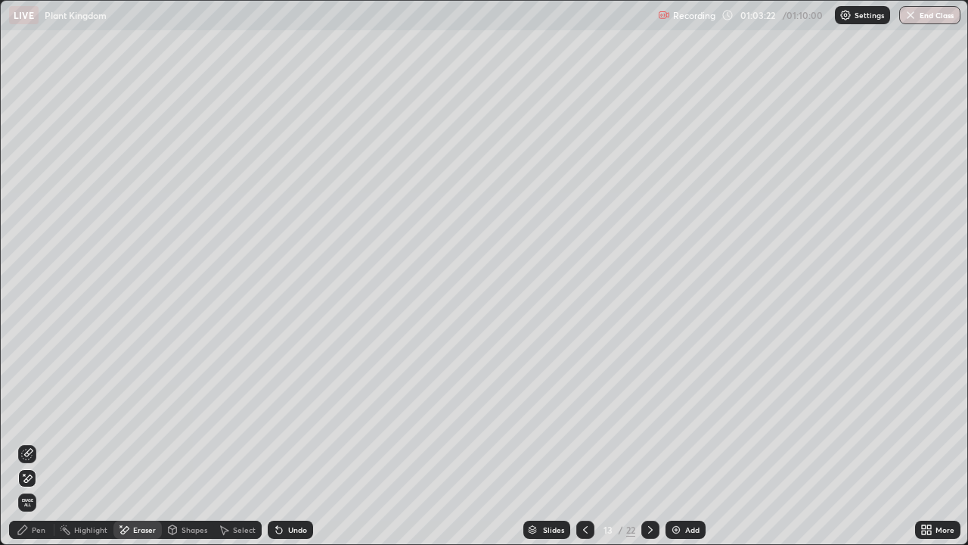
click at [42, 430] on div "Pen" at bounding box center [39, 530] width 14 height 8
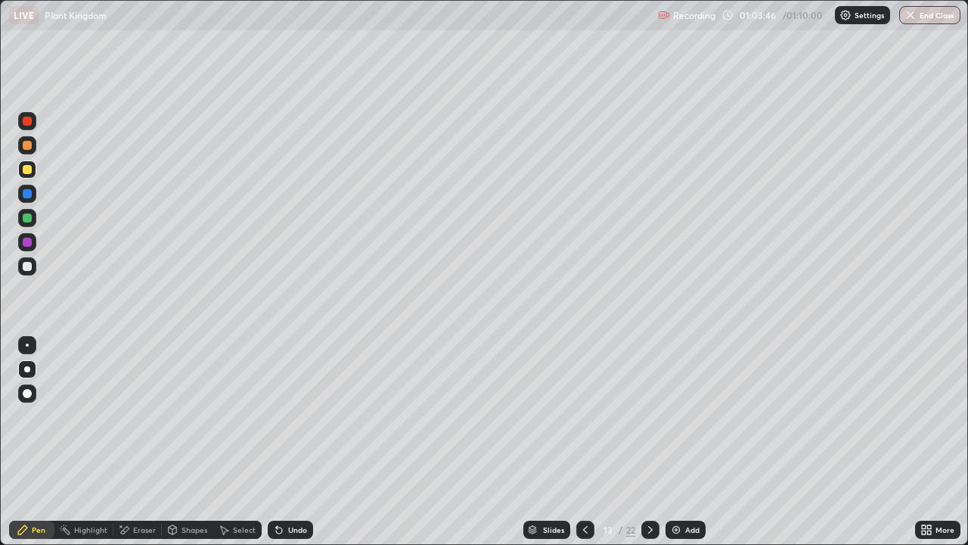
click at [26, 269] on div at bounding box center [27, 266] width 9 height 9
click at [933, 18] on button "End Class" at bounding box center [931, 15] width 60 height 18
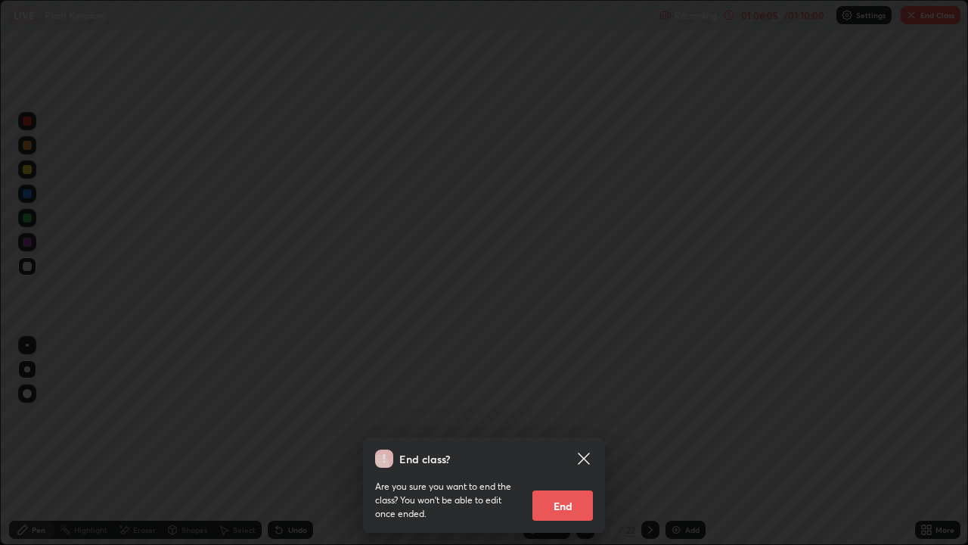
click at [580, 430] on button "End" at bounding box center [563, 505] width 61 height 30
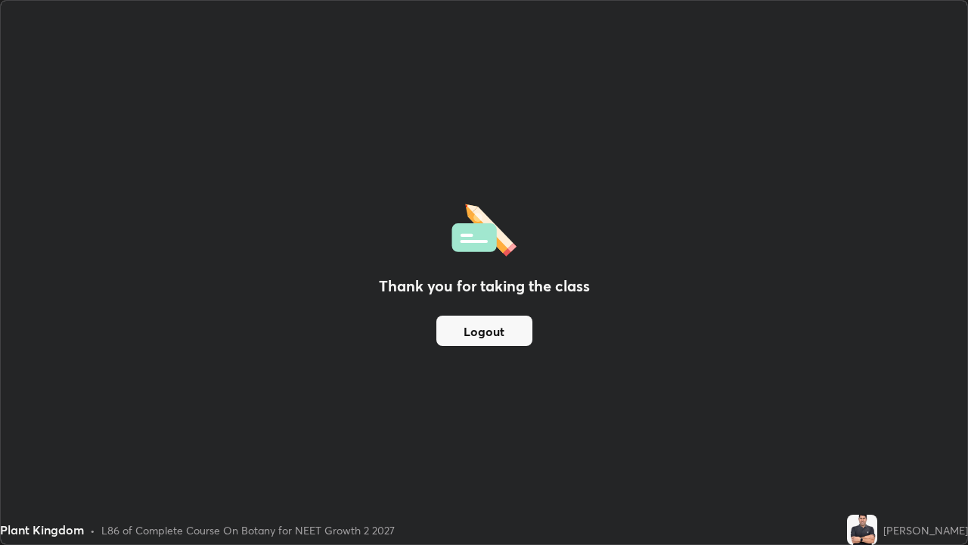
click at [495, 340] on button "Logout" at bounding box center [485, 331] width 96 height 30
click at [487, 342] on button "Logout" at bounding box center [485, 331] width 96 height 30
